Goal: Transaction & Acquisition: Purchase product/service

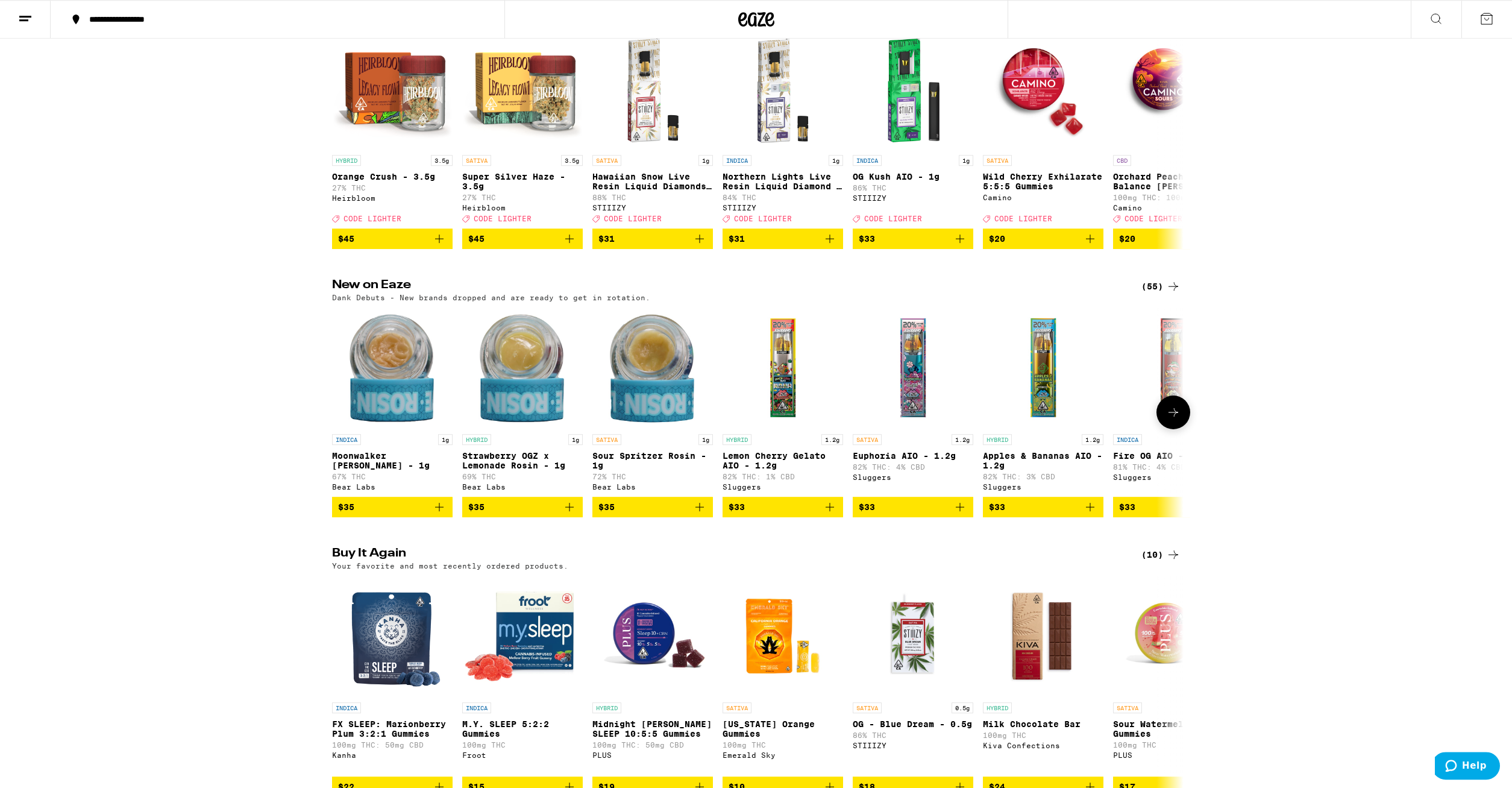
scroll to position [185, 0]
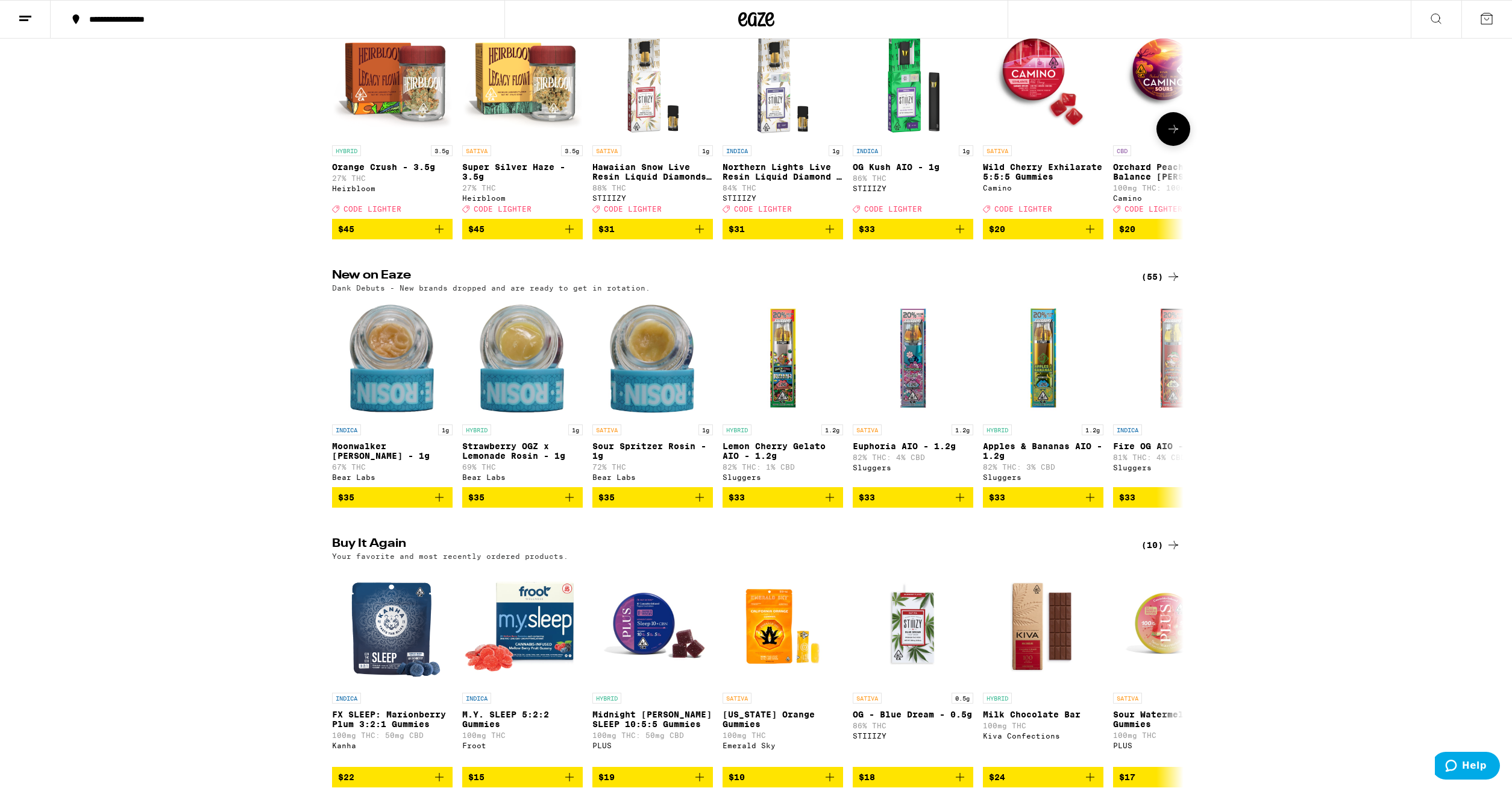
click at [1176, 132] on icon at bounding box center [1174, 129] width 15 height 15
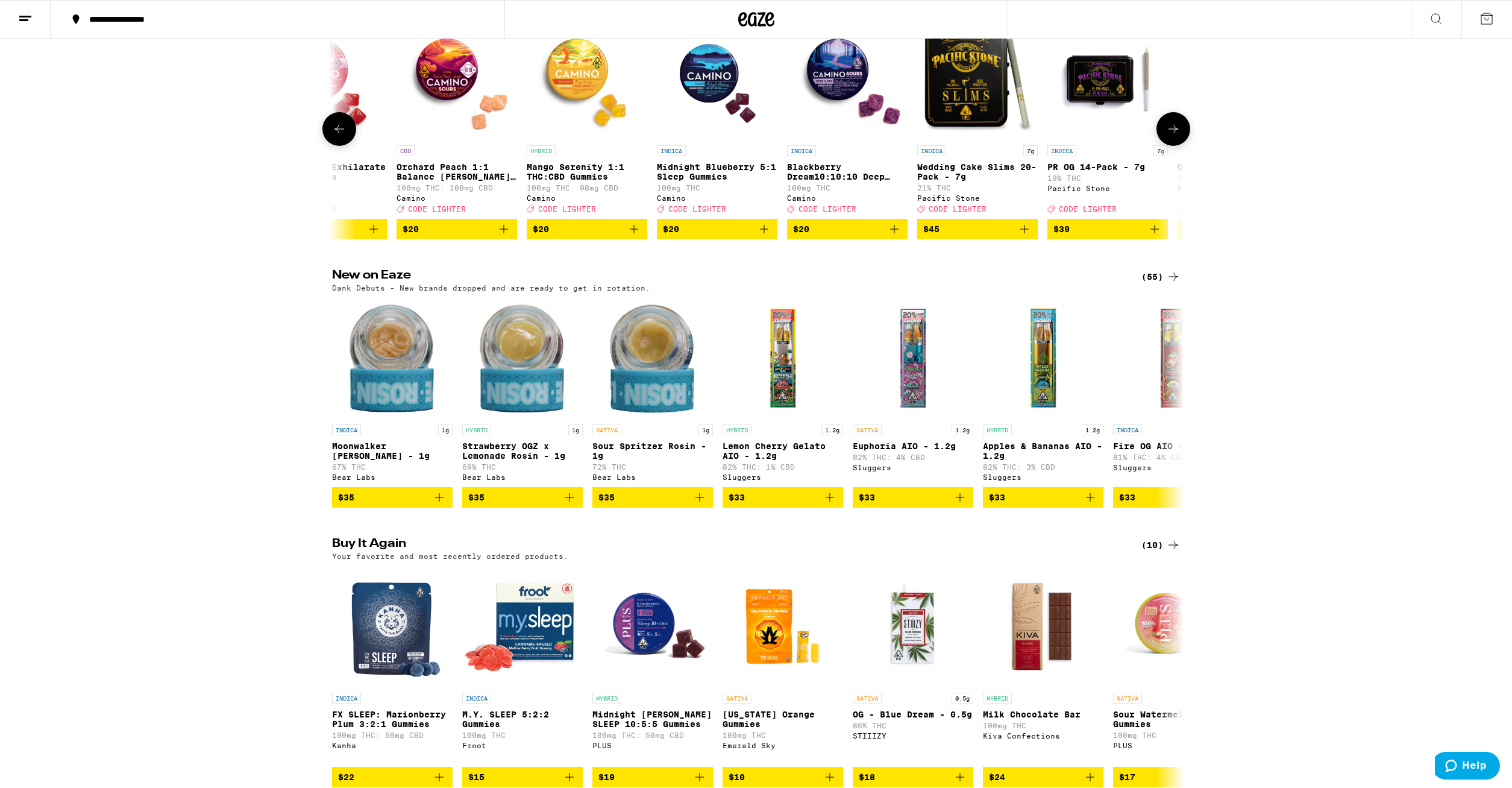
scroll to position [0, 718]
click at [343, 136] on icon at bounding box center [340, 129] width 15 height 15
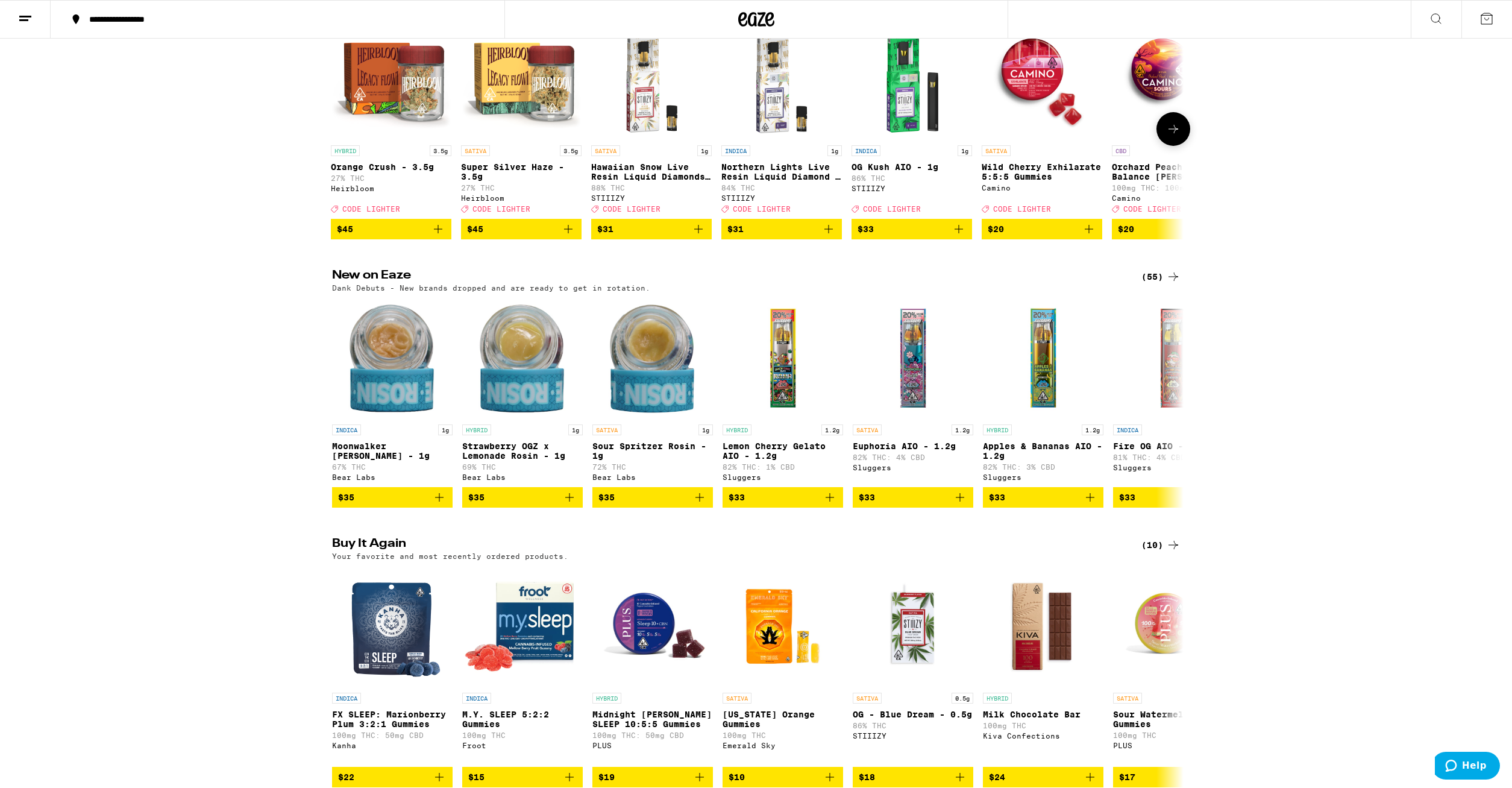
scroll to position [0, 0]
click at [1090, 233] on icon "Add to bag" at bounding box center [1090, 229] width 9 height 9
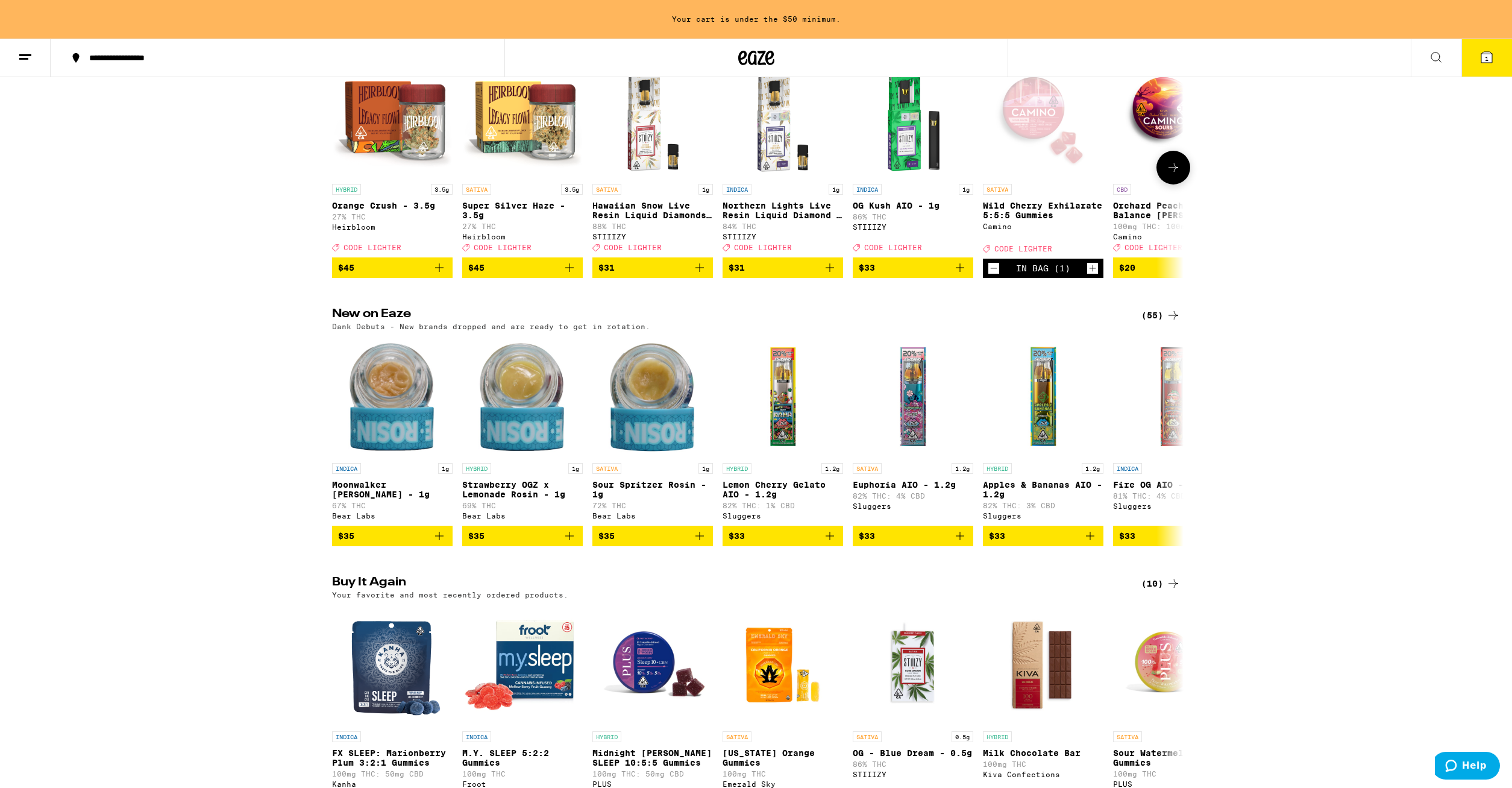
scroll to position [223, 0]
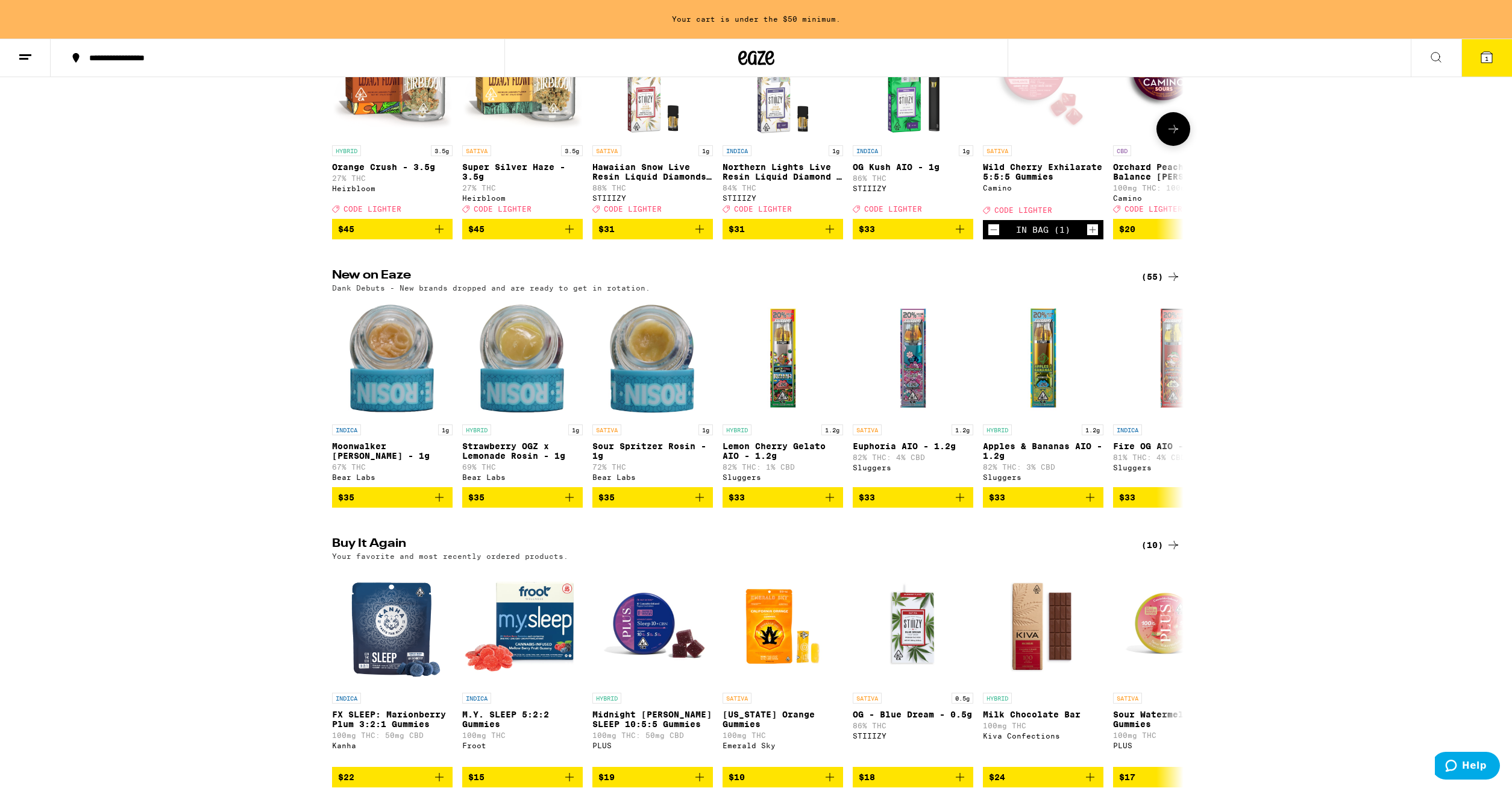
click at [1172, 128] on icon at bounding box center [1174, 129] width 15 height 15
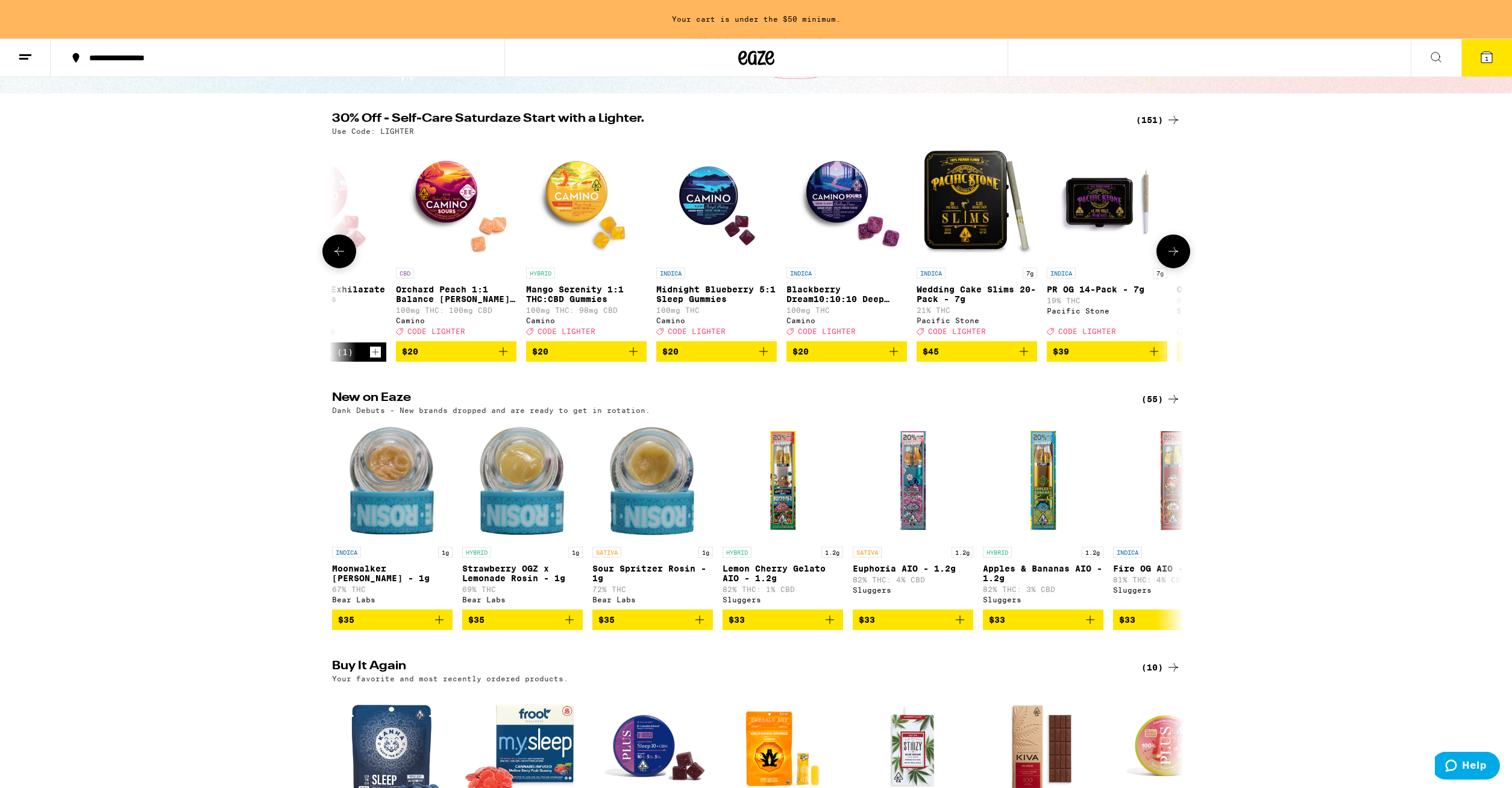
scroll to position [100, 0]
click at [505, 356] on icon "Add to bag" at bounding box center [503, 352] width 9 height 9
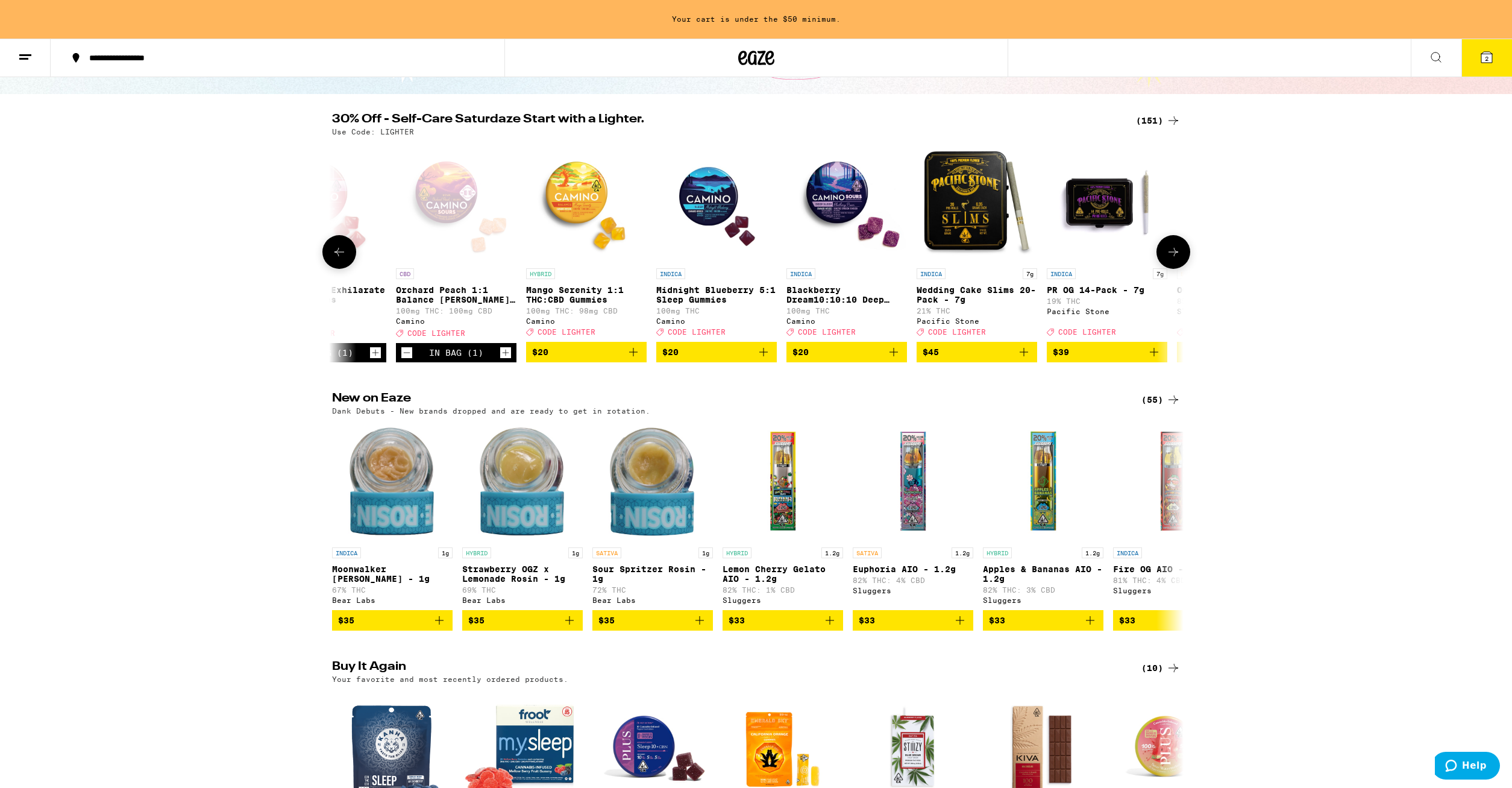
click at [638, 360] on icon "Add to bag" at bounding box center [634, 352] width 15 height 15
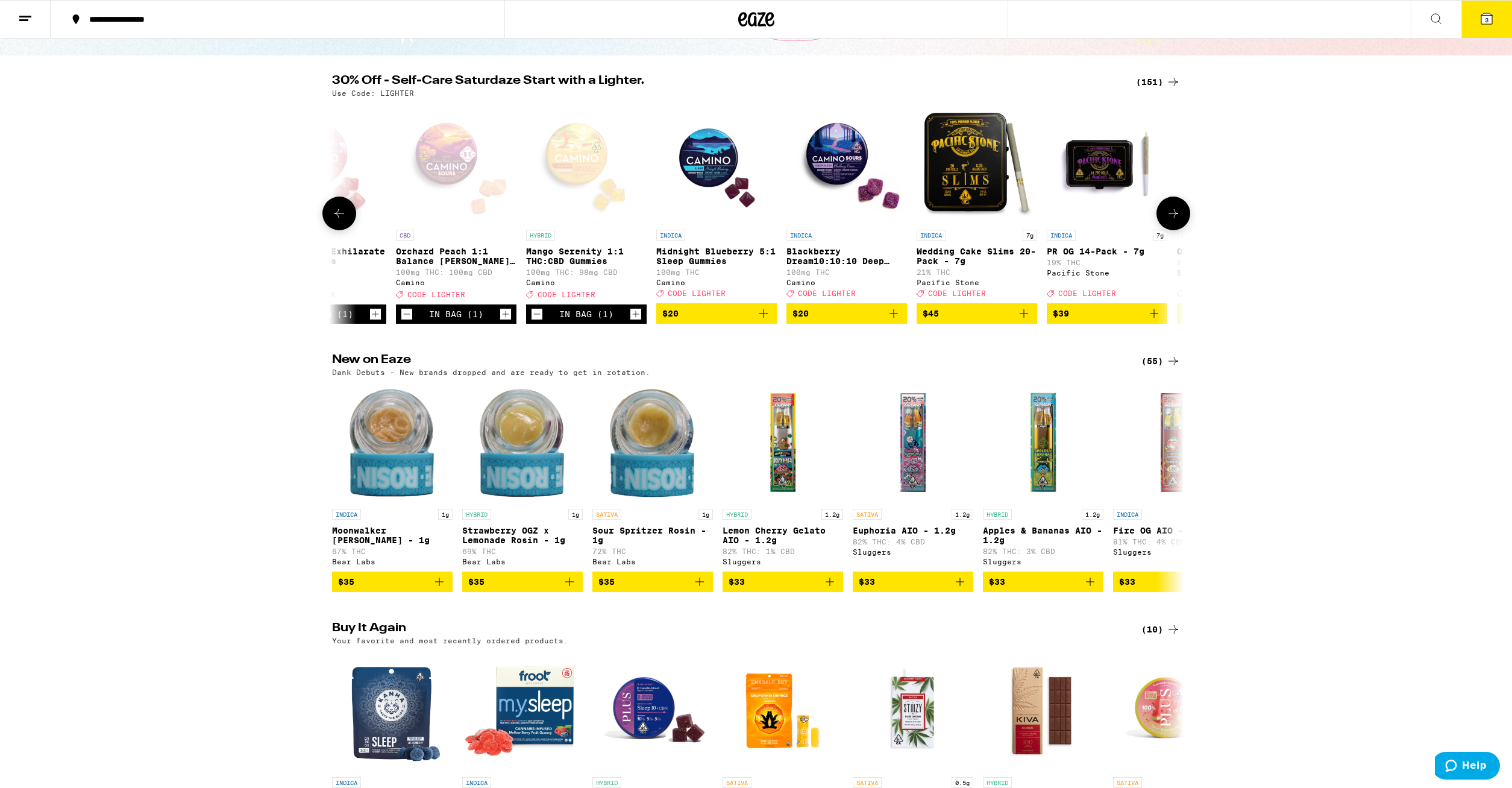
scroll to position [62, 0]
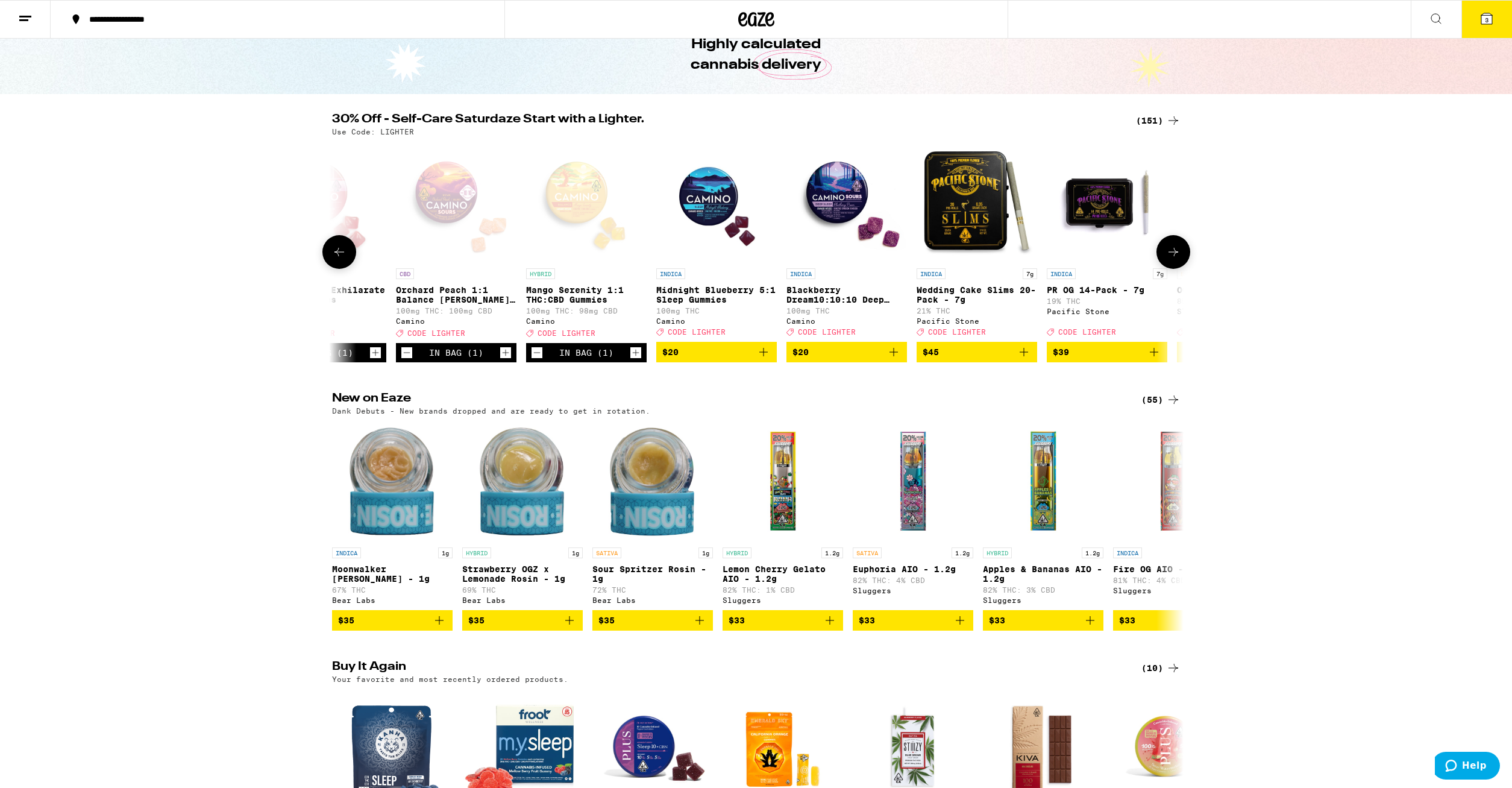
click at [1184, 254] on button at bounding box center [1174, 252] width 34 height 34
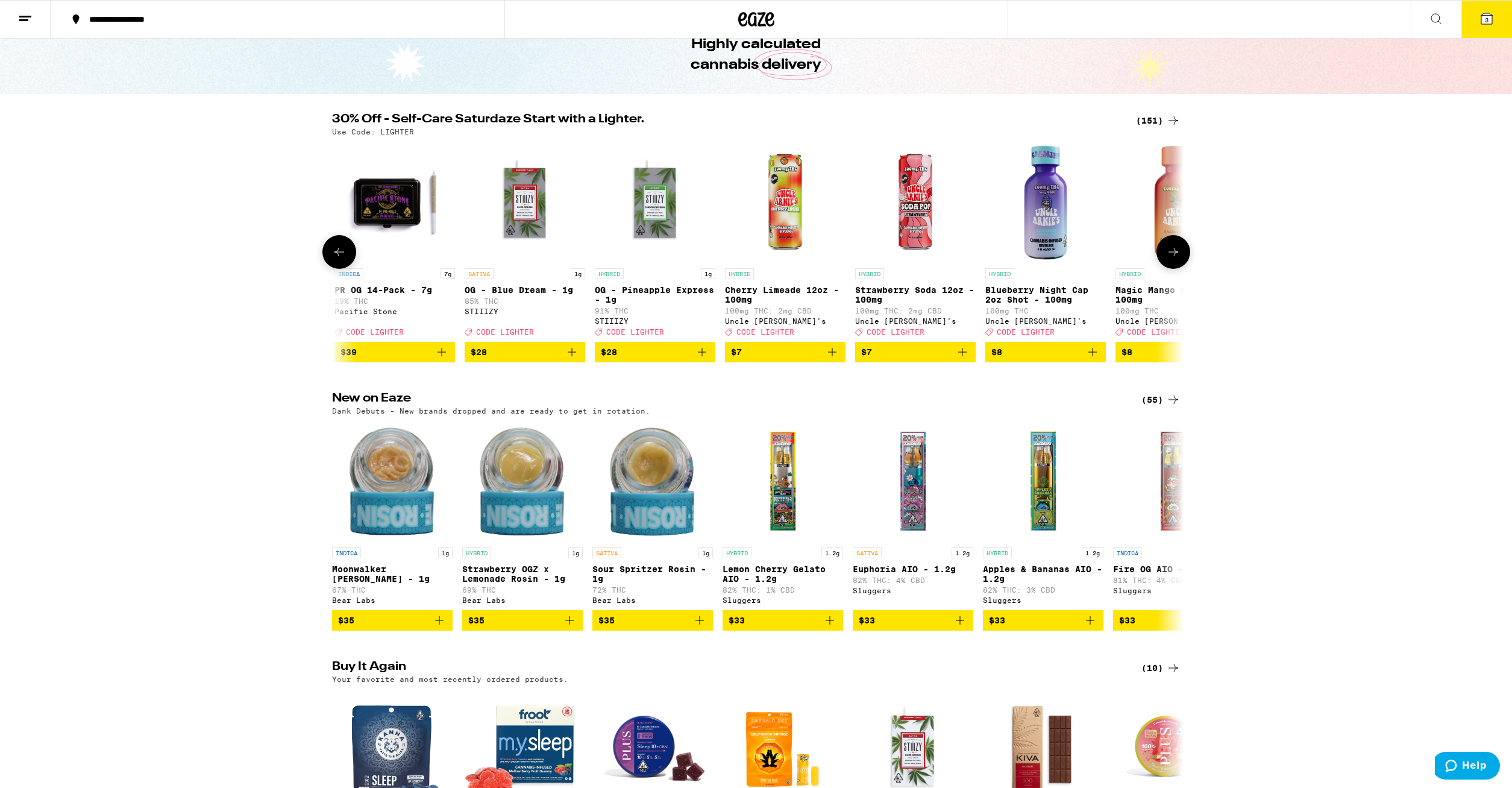
scroll to position [0, 1434]
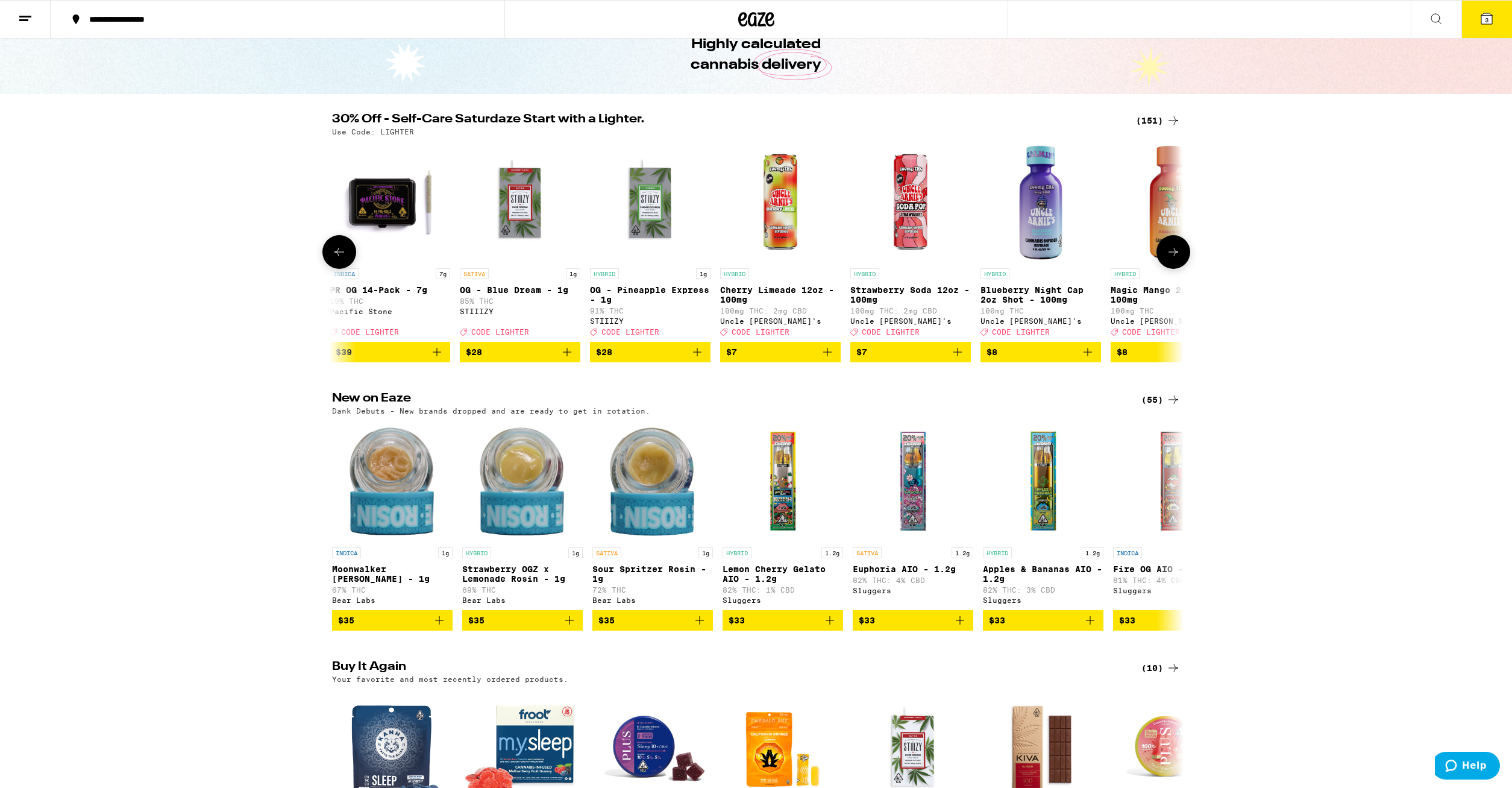
click at [1184, 255] on button at bounding box center [1174, 252] width 34 height 34
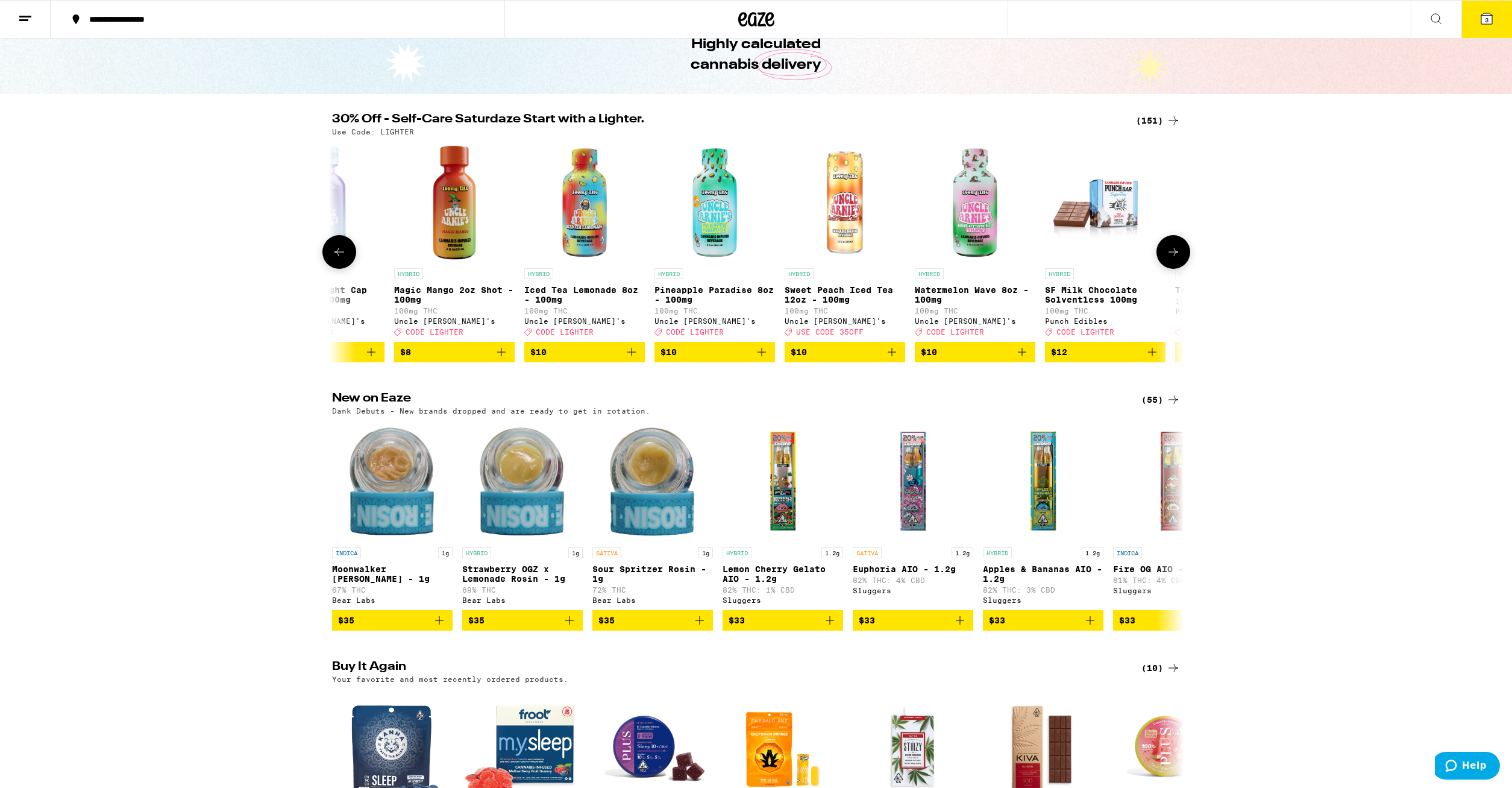
scroll to position [0, 2152]
click at [1184, 255] on button at bounding box center [1174, 252] width 34 height 34
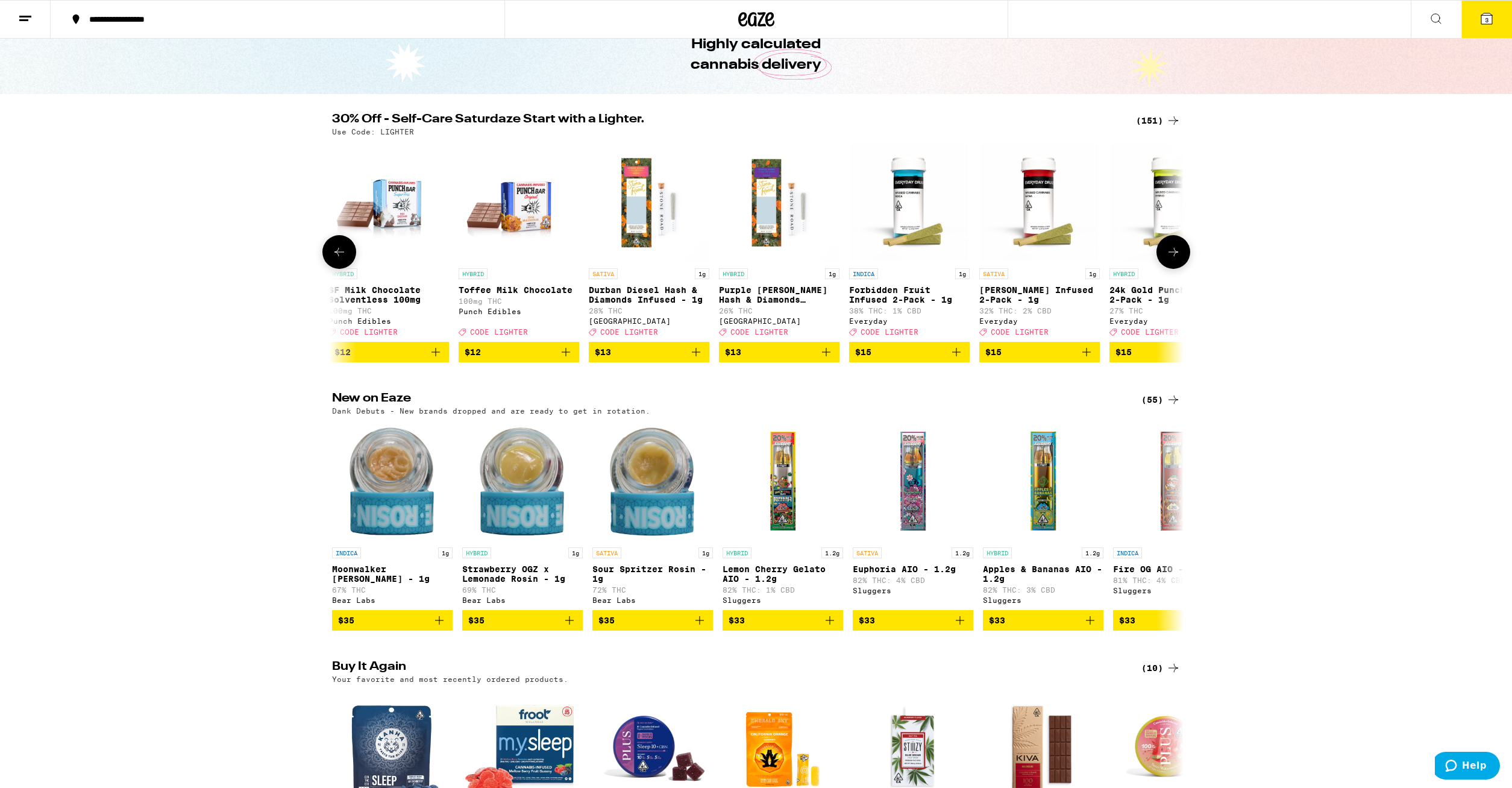
scroll to position [0, 2869]
click at [1184, 255] on button at bounding box center [1174, 252] width 34 height 34
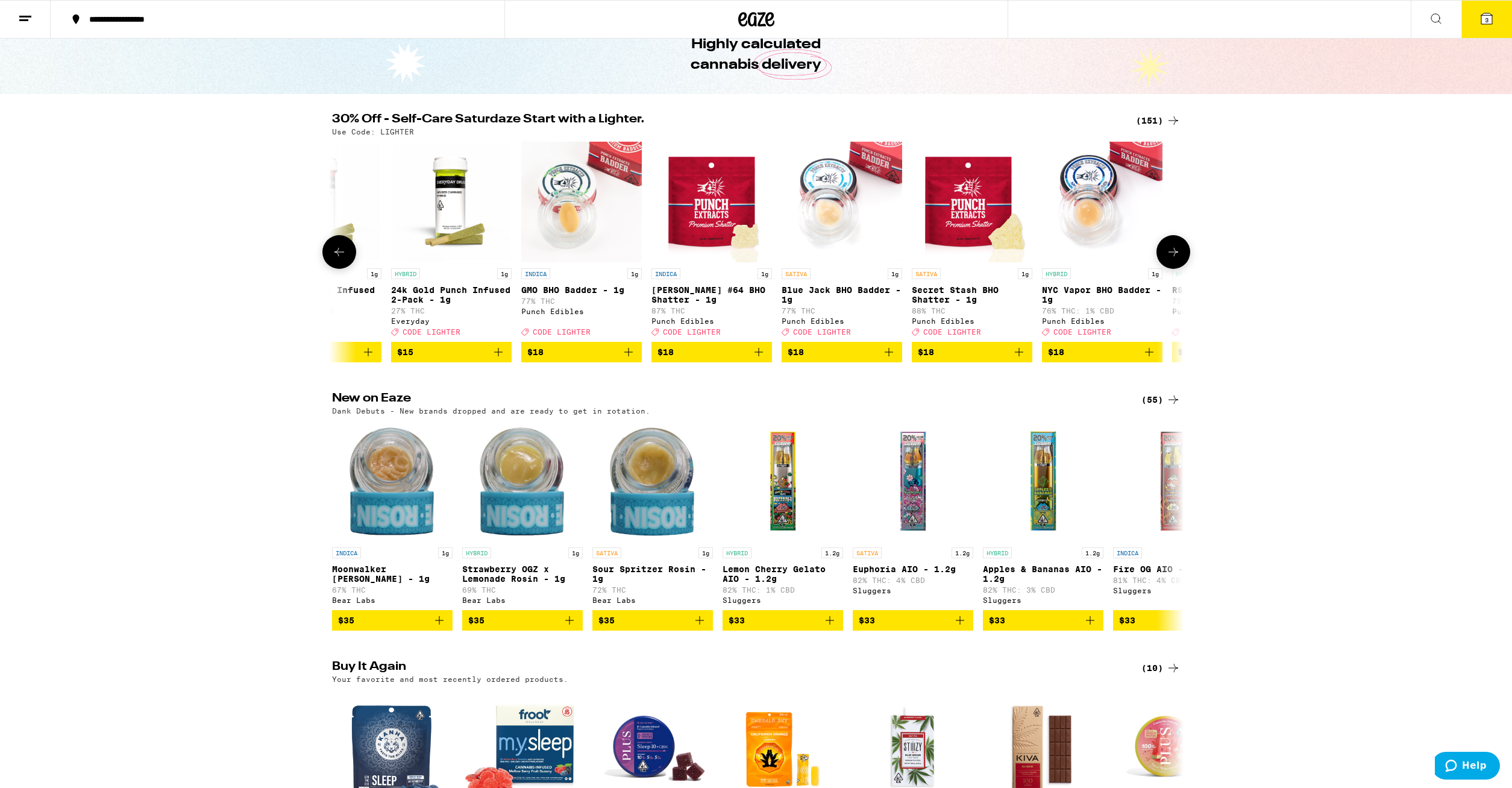
click at [1184, 255] on button at bounding box center [1174, 252] width 34 height 34
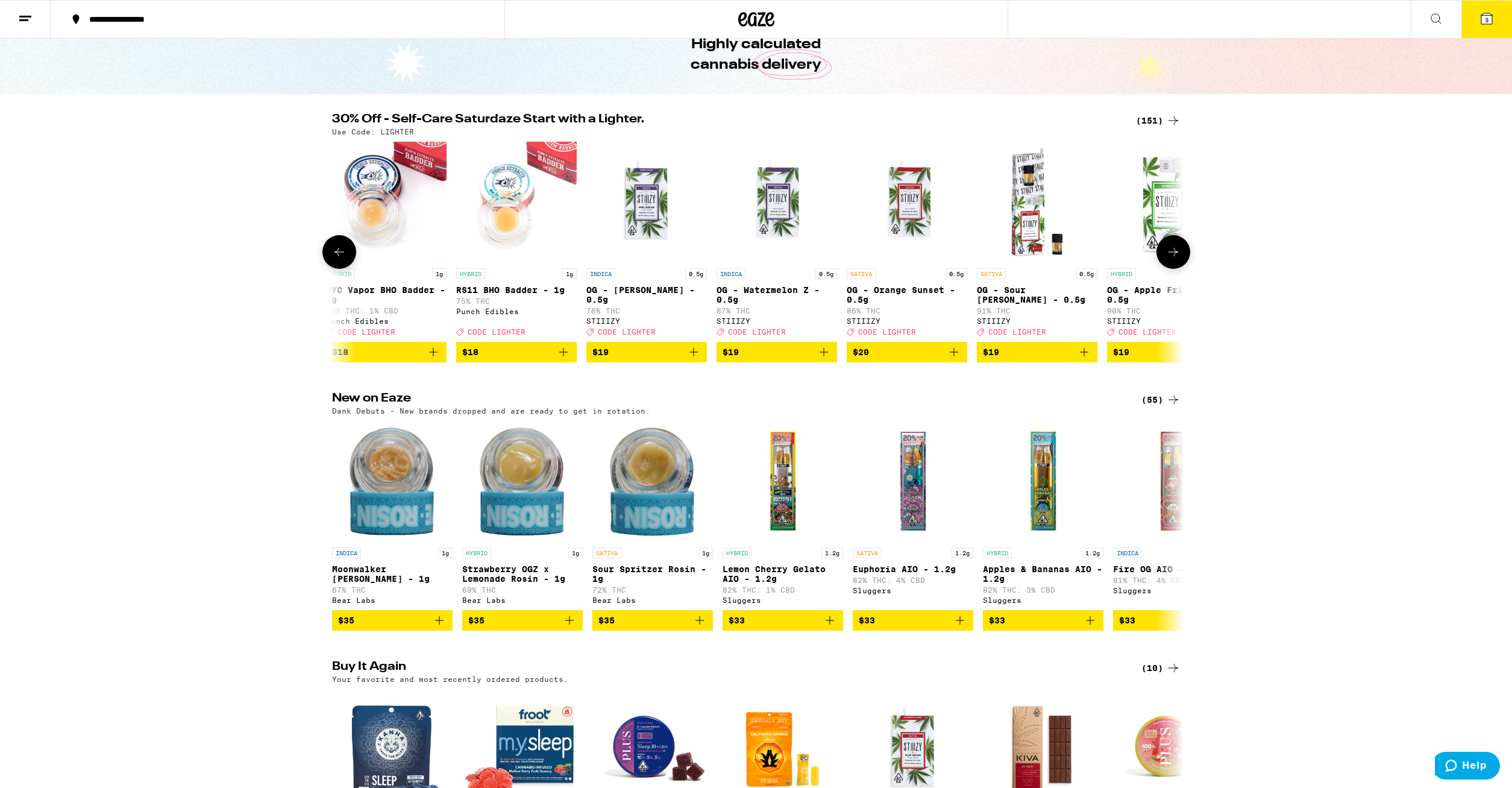
scroll to position [0, 4303]
click at [1184, 255] on button at bounding box center [1174, 252] width 34 height 34
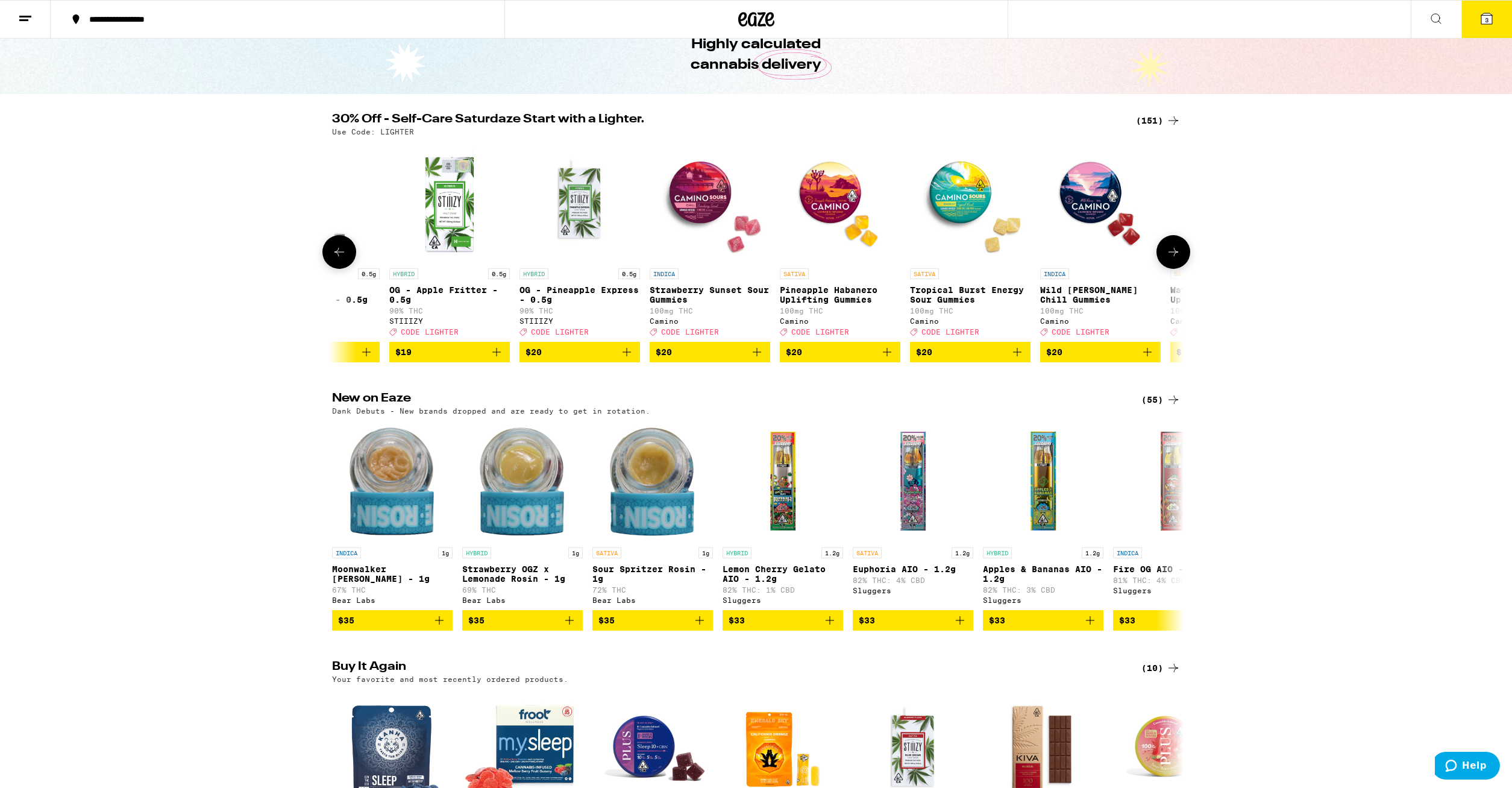
scroll to position [0, 5021]
click at [755, 360] on icon "Add to bag" at bounding box center [756, 352] width 15 height 15
click at [657, 358] on icon "Decrement" at bounding box center [660, 353] width 11 height 15
click at [889, 360] on icon "Add to bag" at bounding box center [887, 352] width 15 height 15
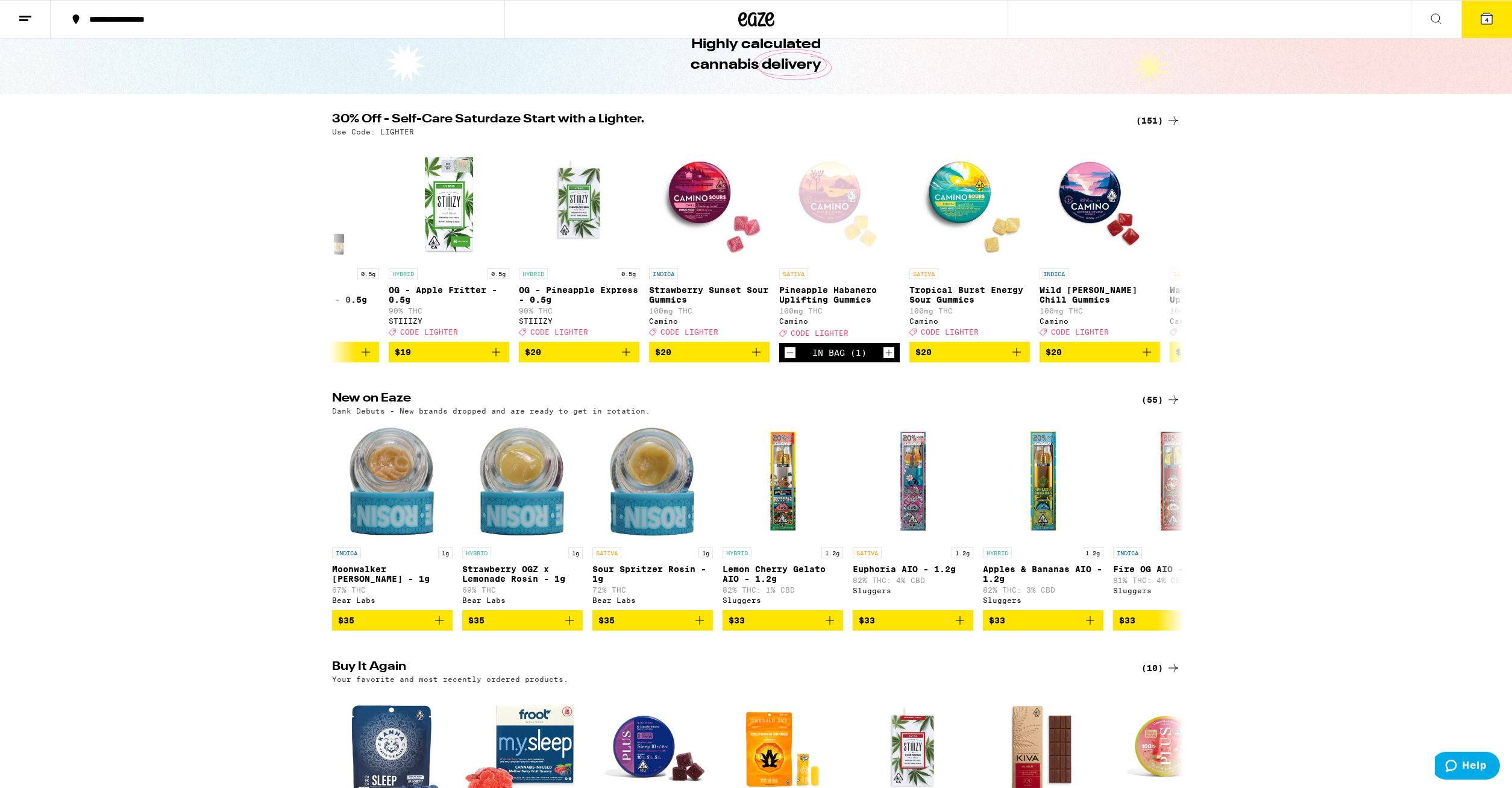
click at [1486, 12] on icon at bounding box center [1487, 19] width 15 height 15
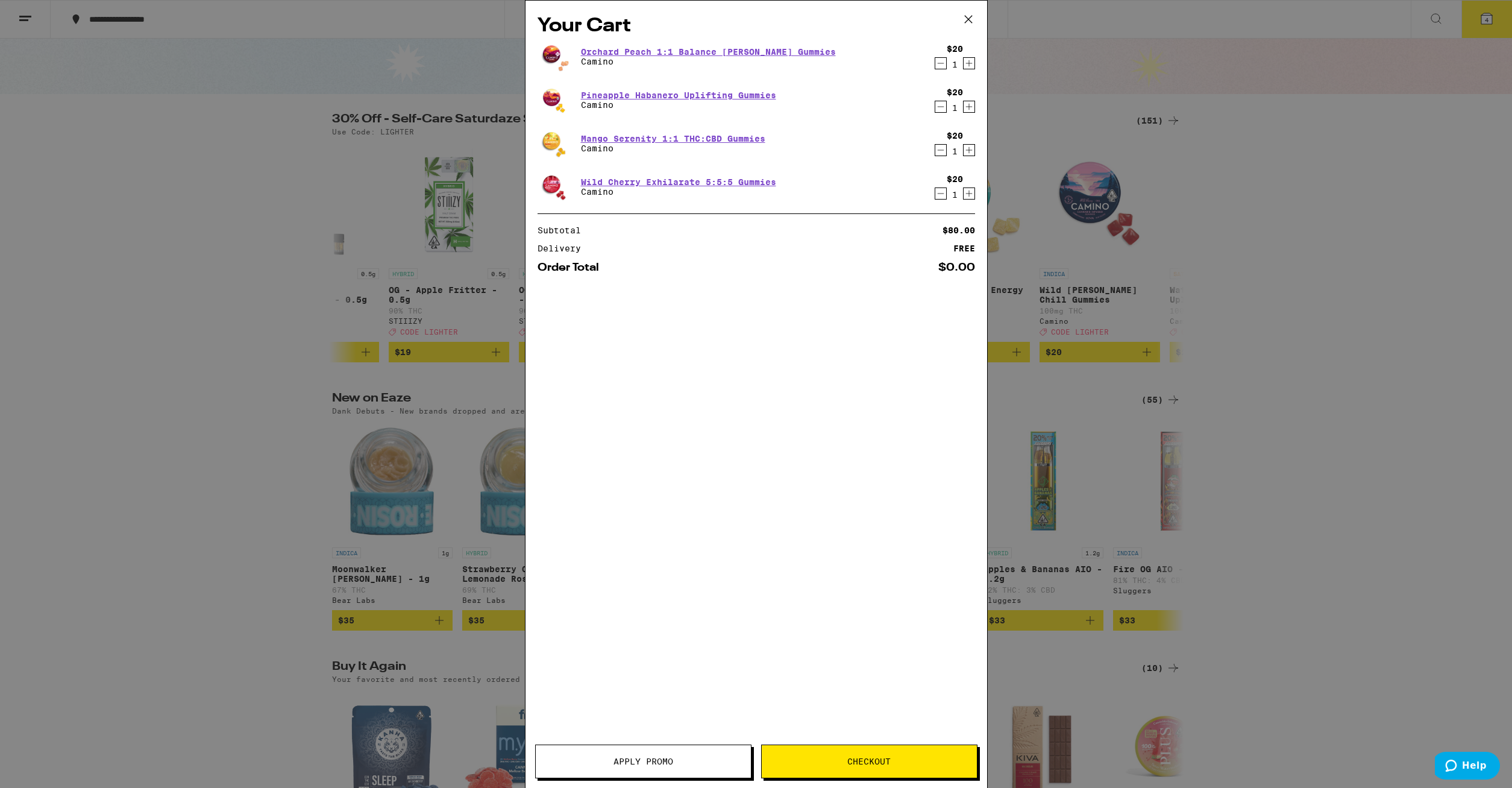
scroll to position [0, 5021]
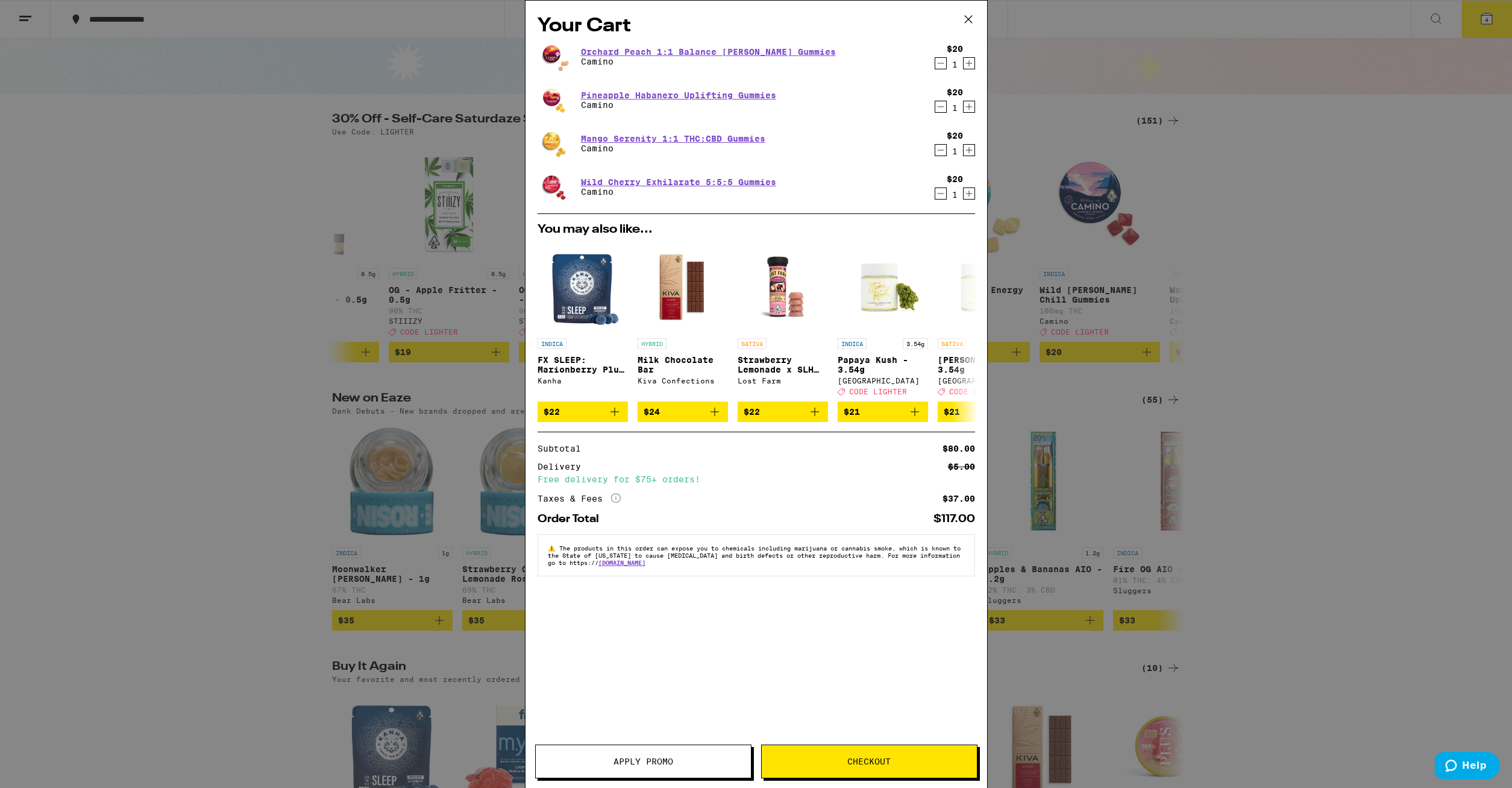
click at [732, 747] on button "Apply Promo" at bounding box center [644, 762] width 217 height 34
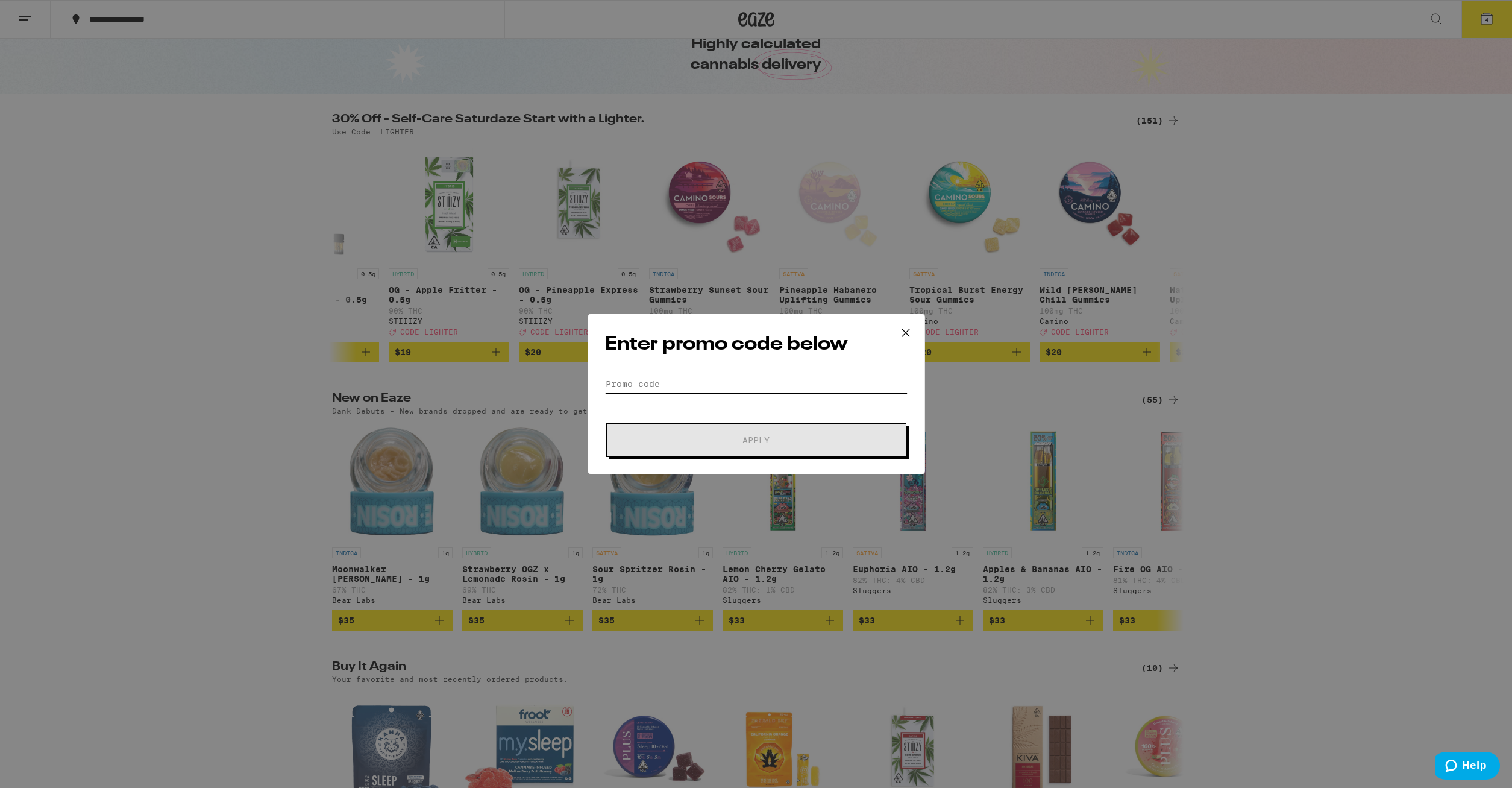
click at [738, 388] on input "Promo Code" at bounding box center [756, 384] width 303 height 18
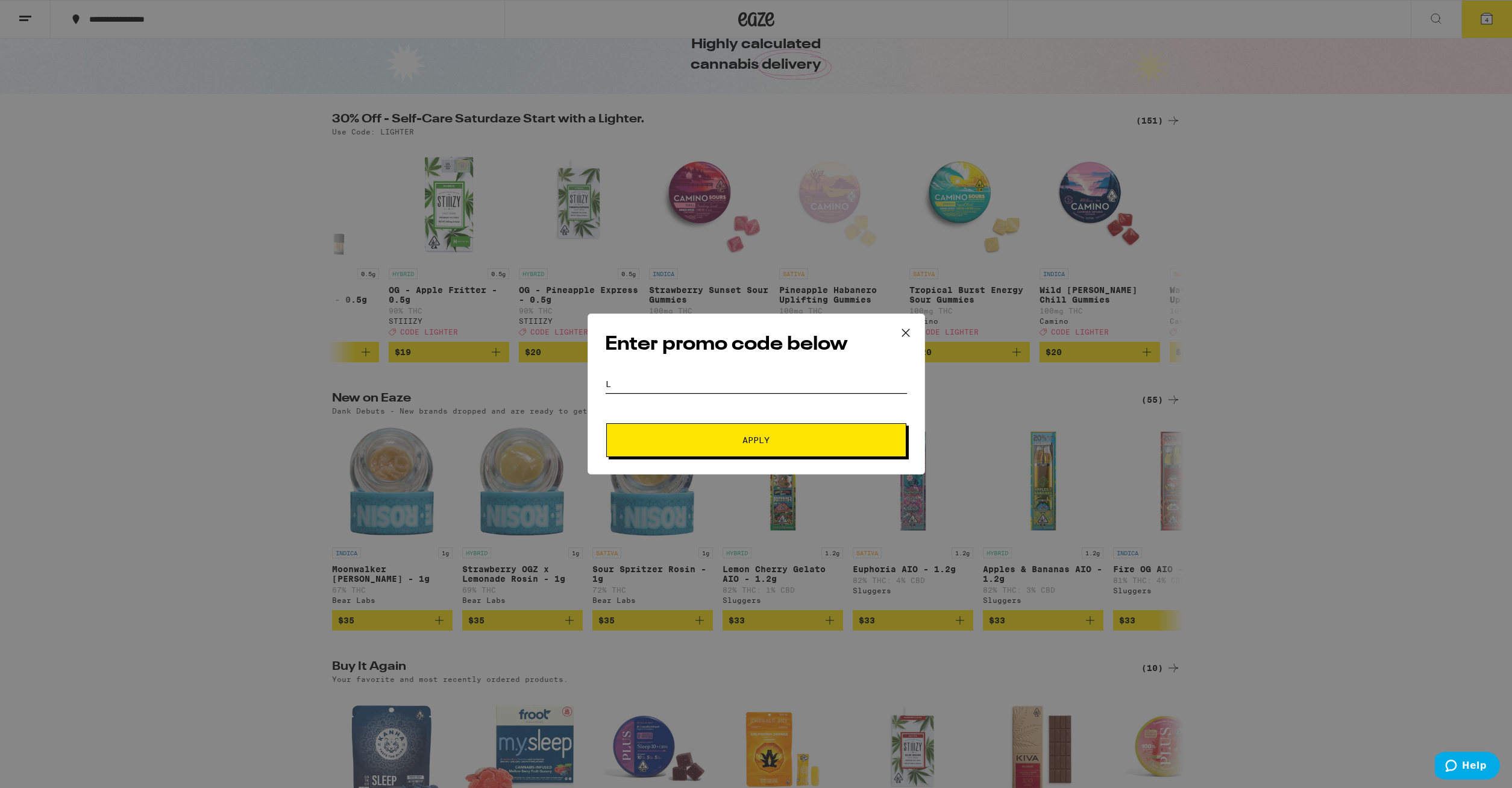
scroll to position [0, 5021]
type input "LIGHTER"
click at [738, 444] on span "Apply" at bounding box center [756, 440] width 217 height 9
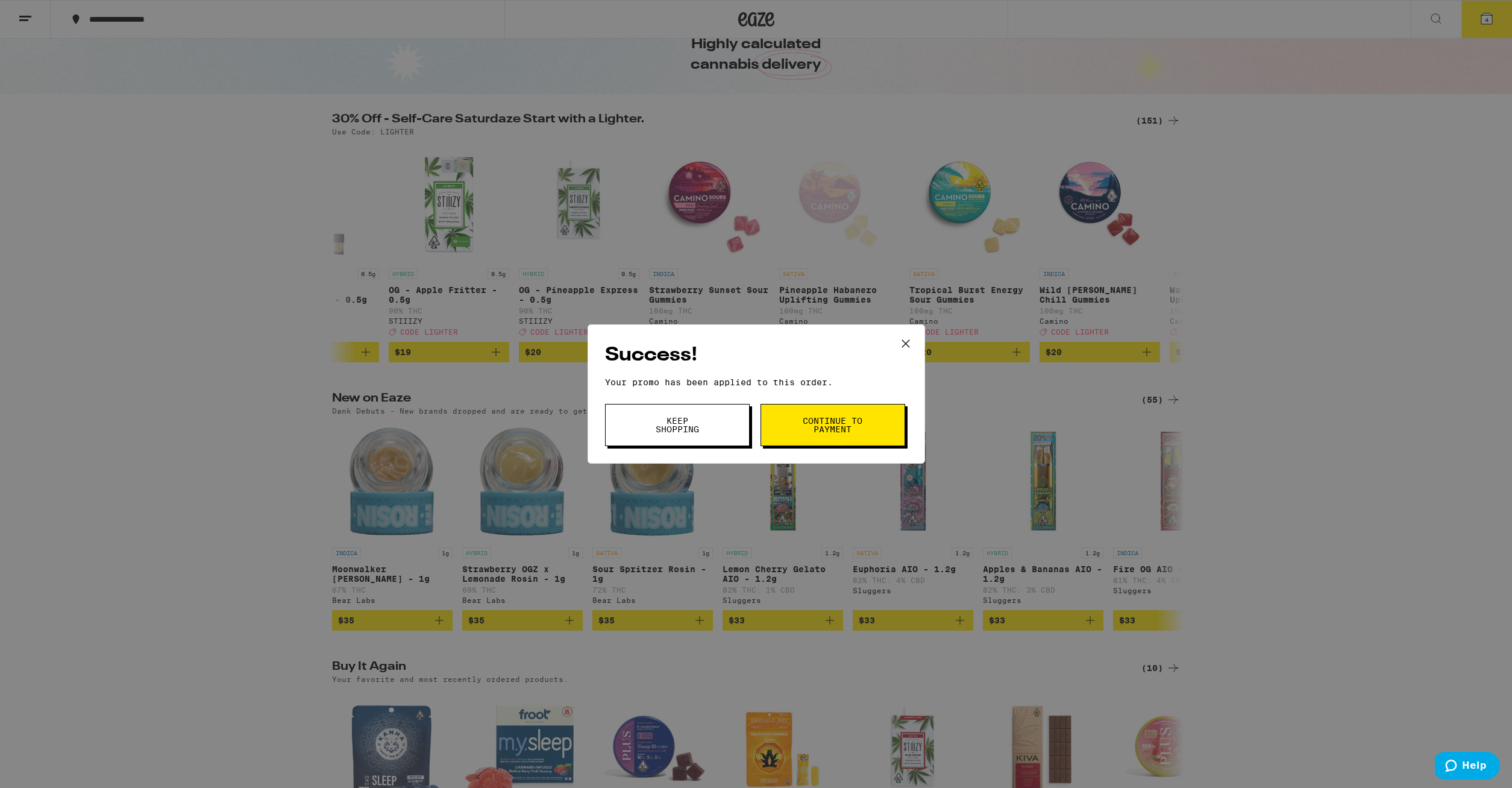
click at [703, 427] on span "Keep Shopping" at bounding box center [678, 425] width 62 height 17
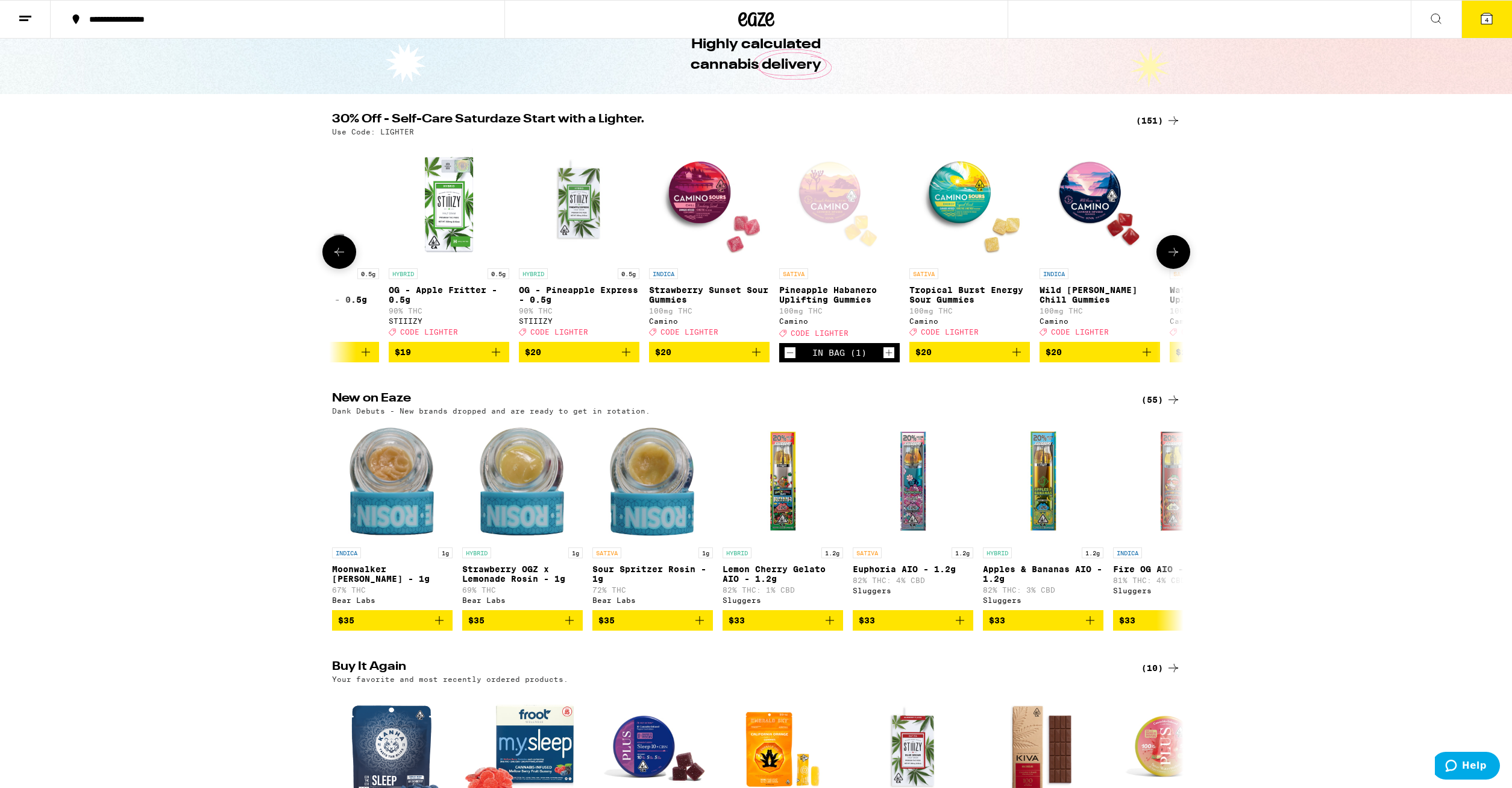
click at [1019, 360] on icon "Add to bag" at bounding box center [1017, 352] width 15 height 15
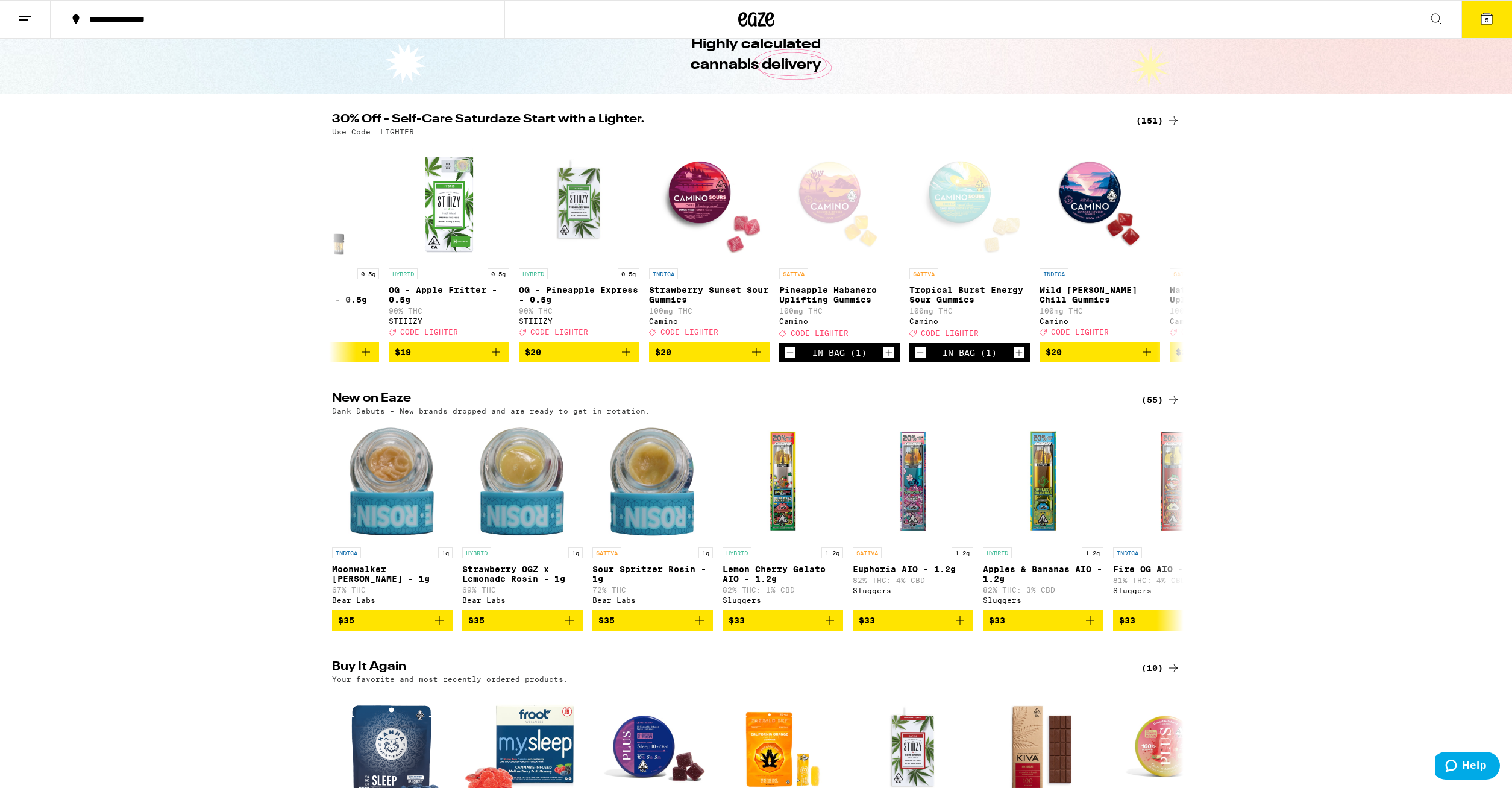
click at [1478, 19] on button "5" at bounding box center [1487, 19] width 50 height 38
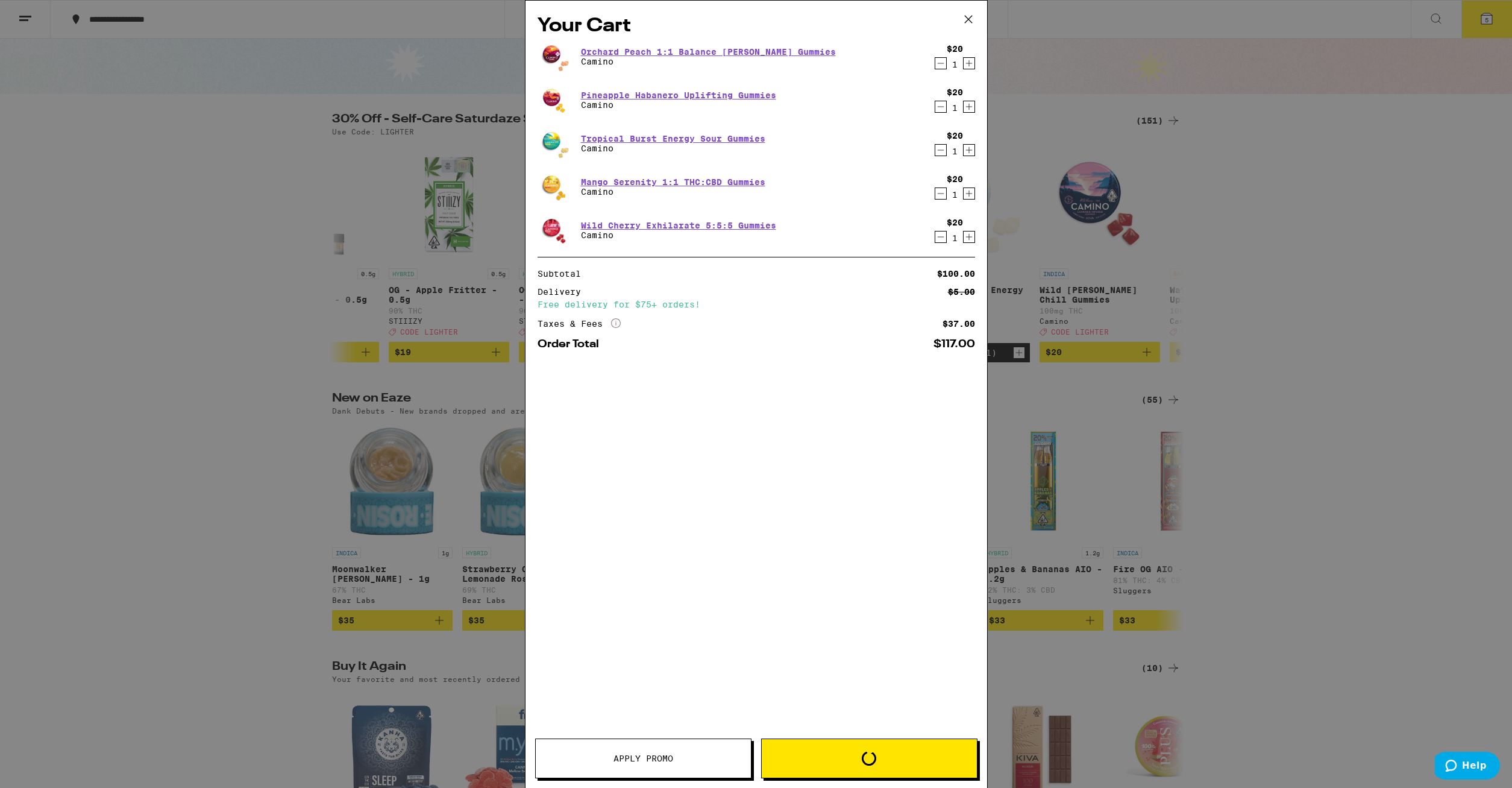
scroll to position [0, 5021]
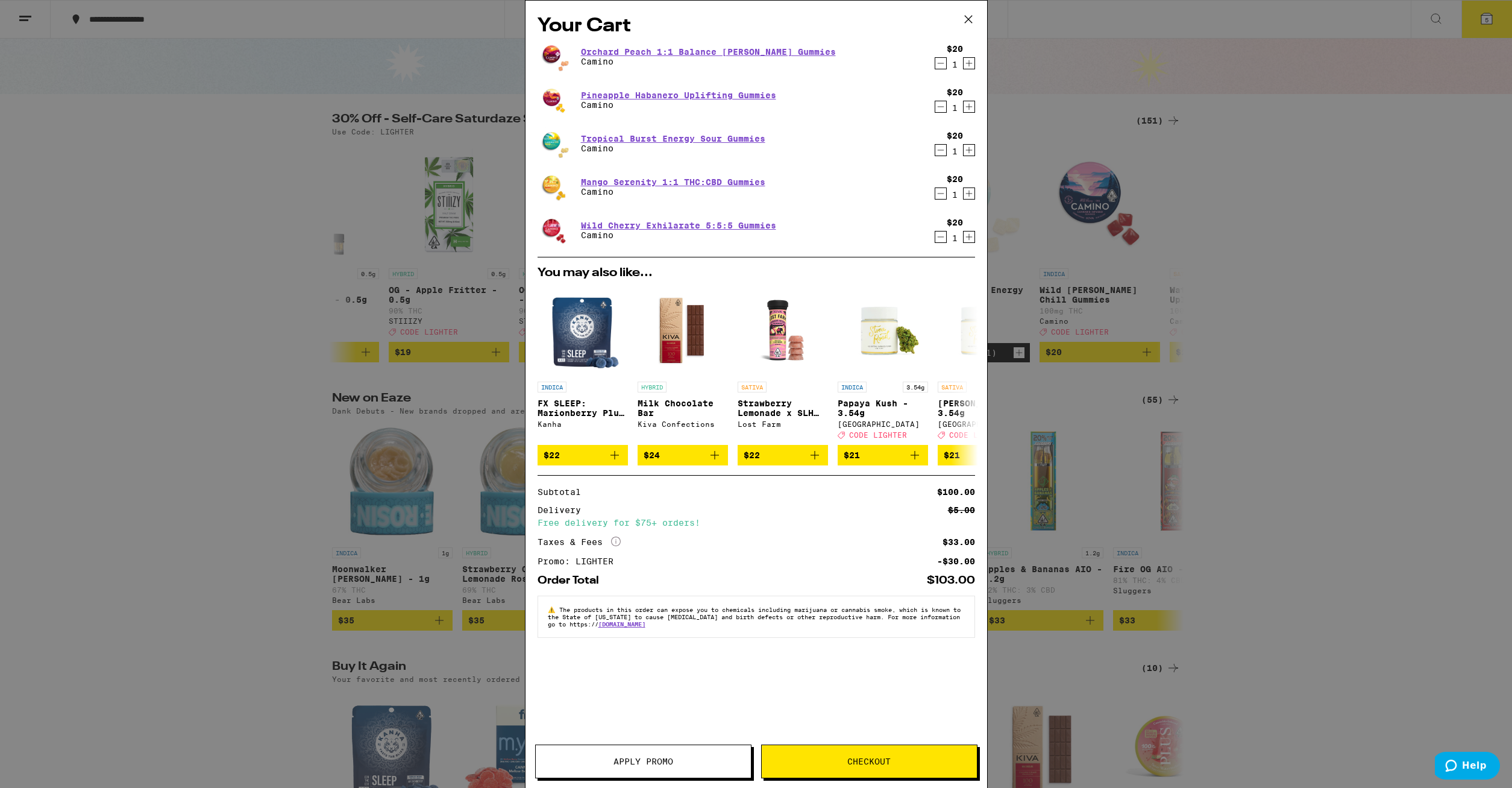
click at [913, 762] on span "Checkout" at bounding box center [870, 762] width 215 height 9
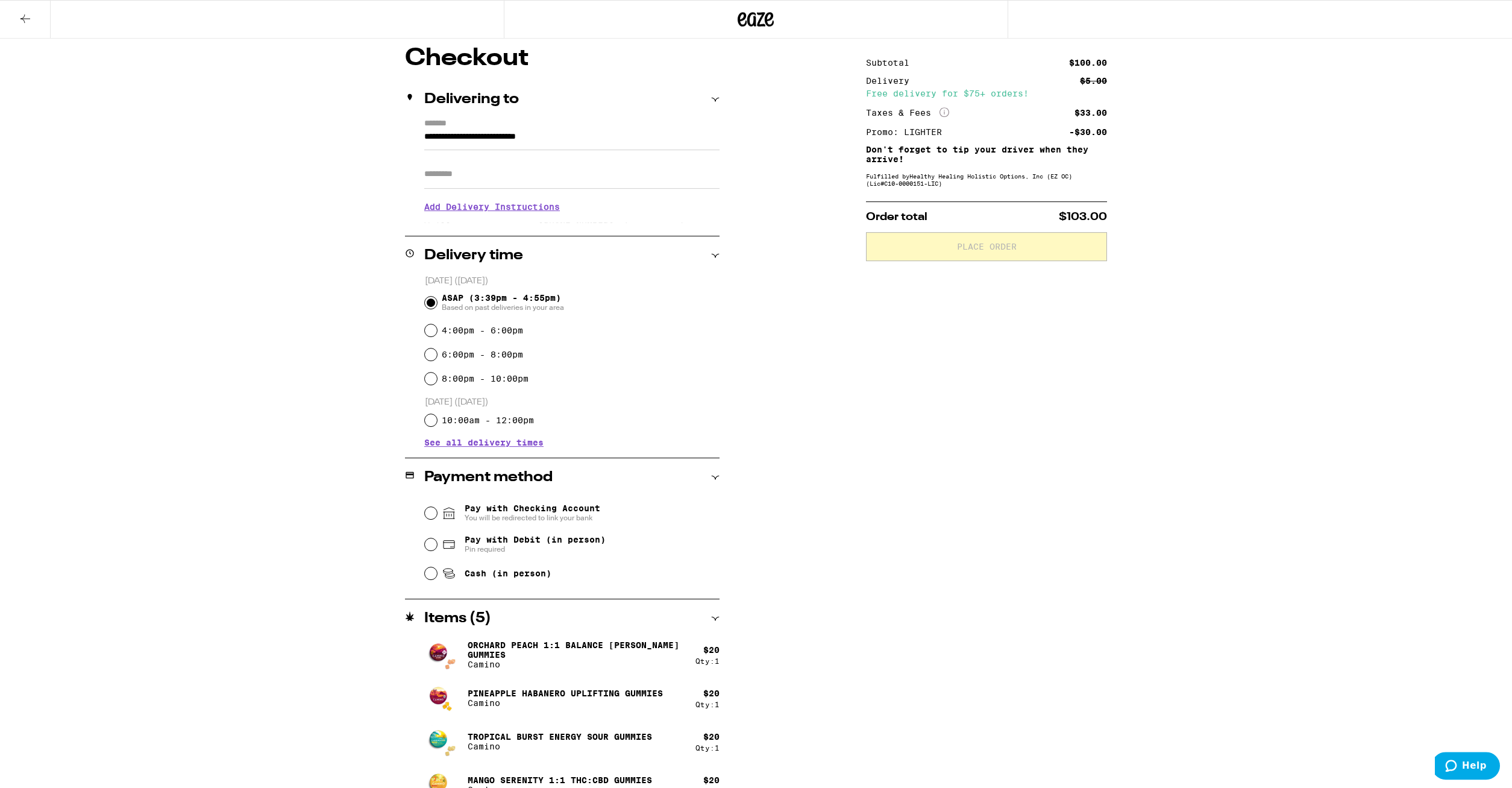
scroll to position [123, 0]
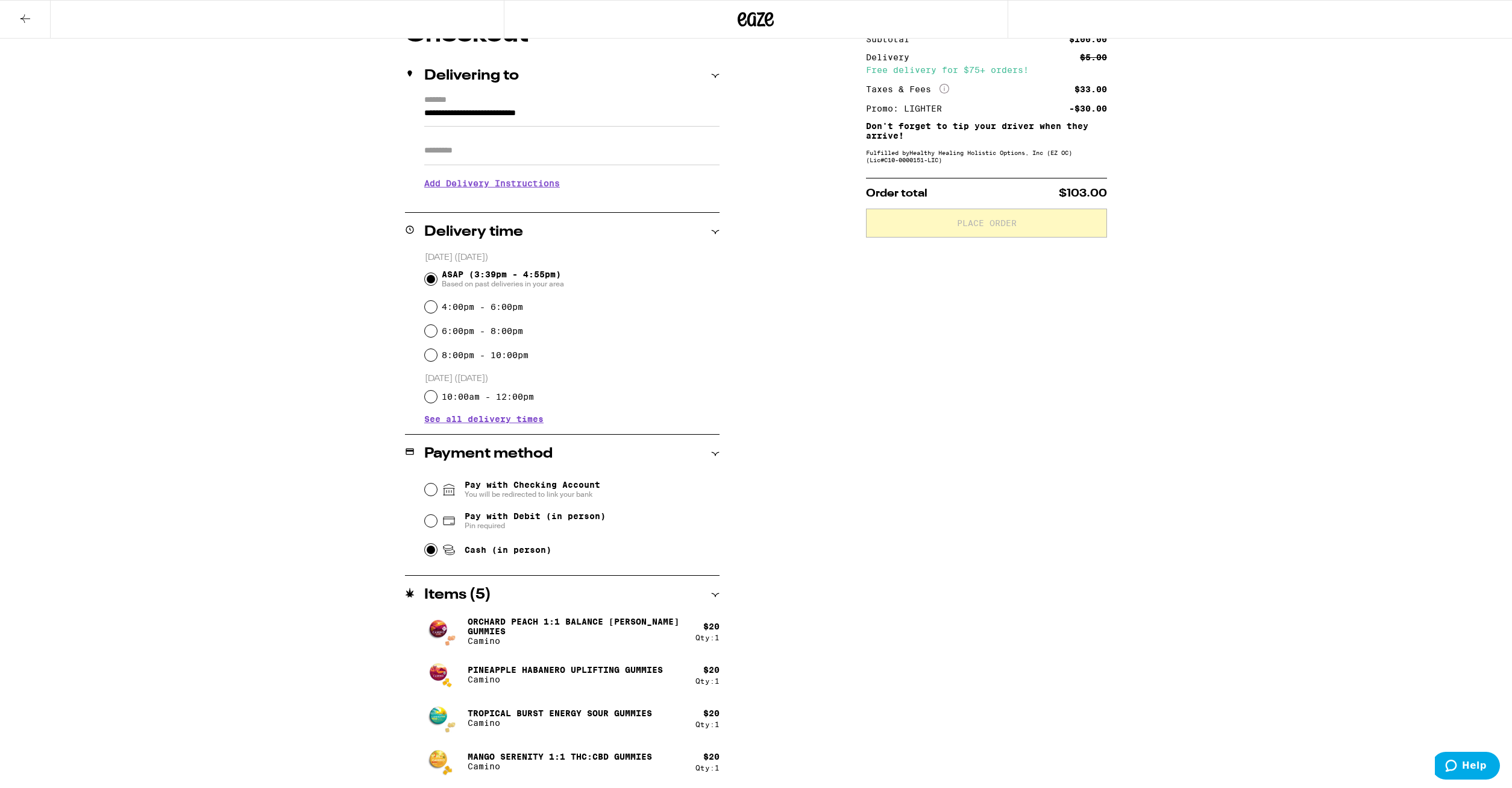
click at [431, 555] on input "Cash (in person)" at bounding box center [431, 550] width 12 height 12
radio input "true"
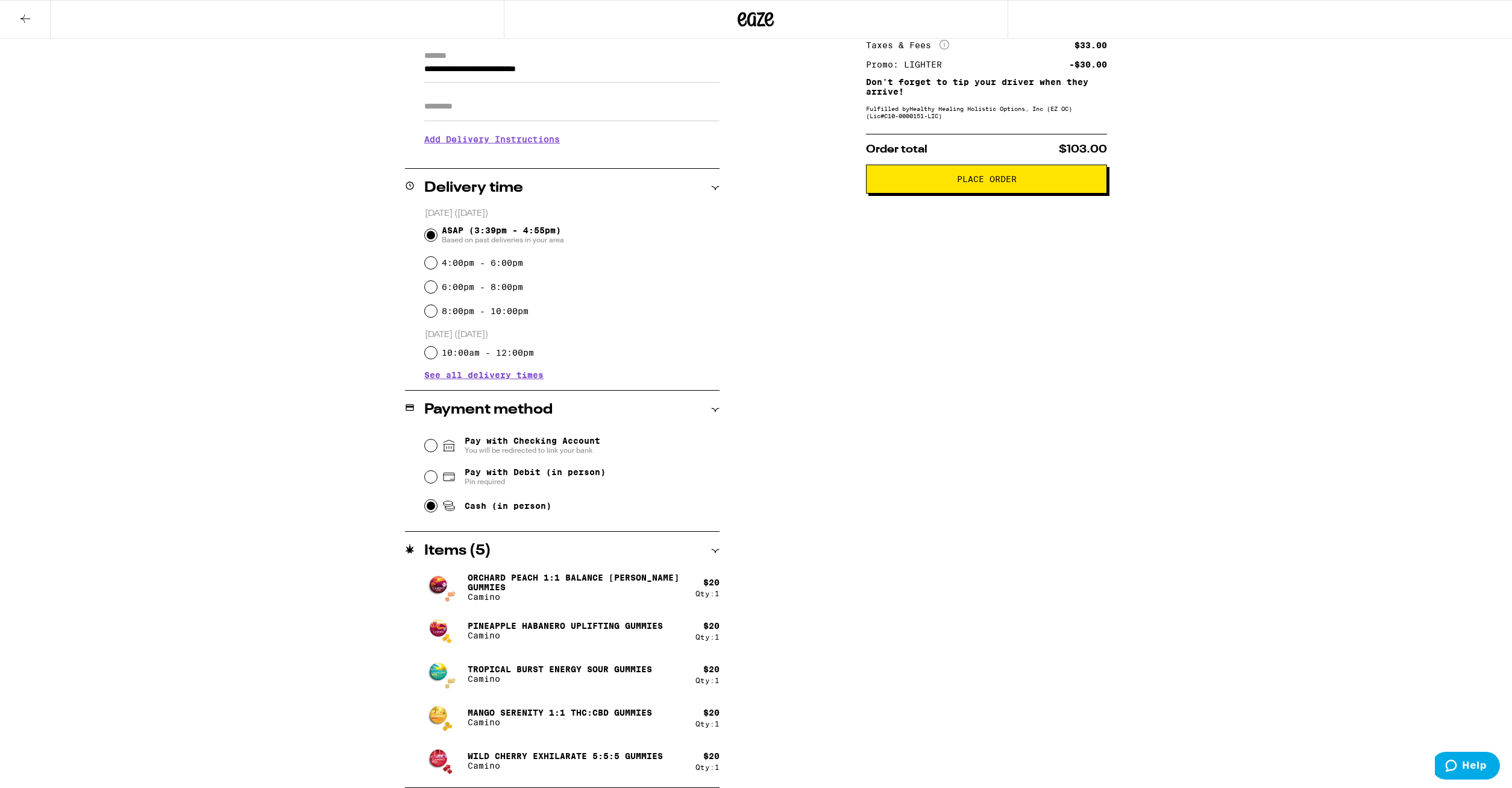
scroll to position [0, 0]
